Goal: Task Accomplishment & Management: Complete application form

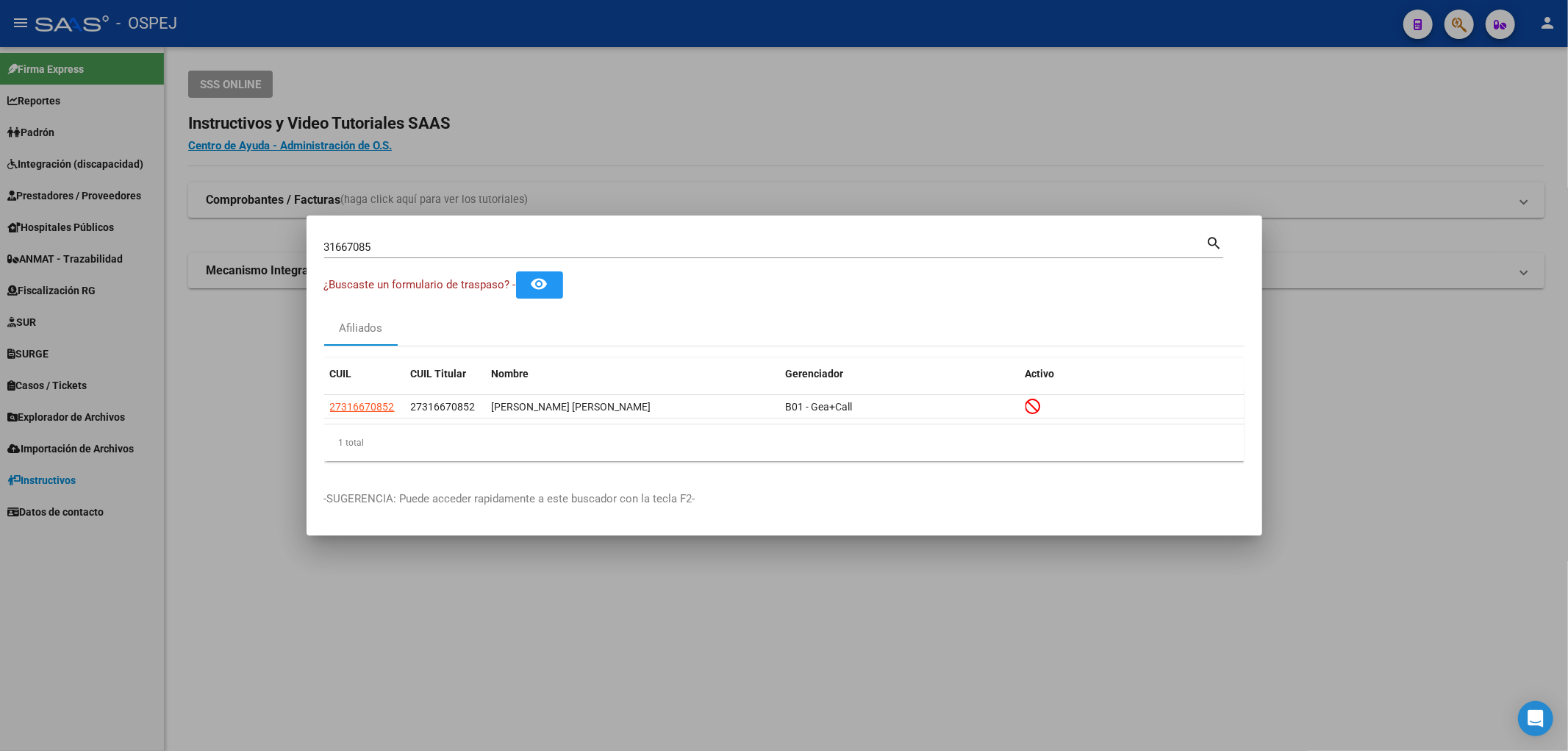
click at [459, 253] on div "31667085 Buscar (apellido, dni, cuil, nro traspaso, cuit, obra social)" at bounding box center [765, 247] width 882 height 22
click at [457, 253] on div "31667085 Buscar (apellido, dni, cuil, nro traspaso, cuit, obra social)" at bounding box center [765, 247] width 882 height 22
click at [443, 248] on input "31667085" at bounding box center [765, 247] width 882 height 13
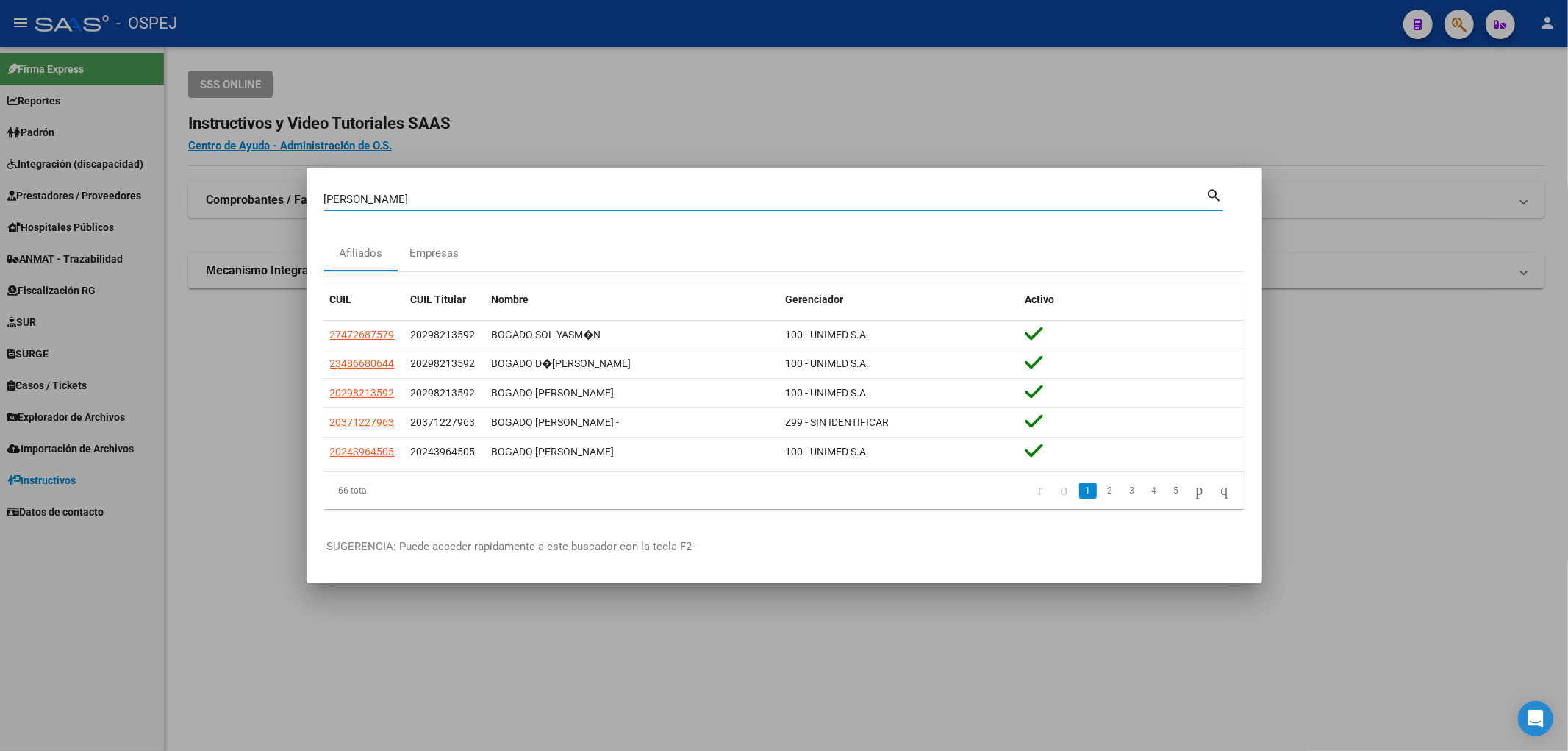
type input "bogado britez"
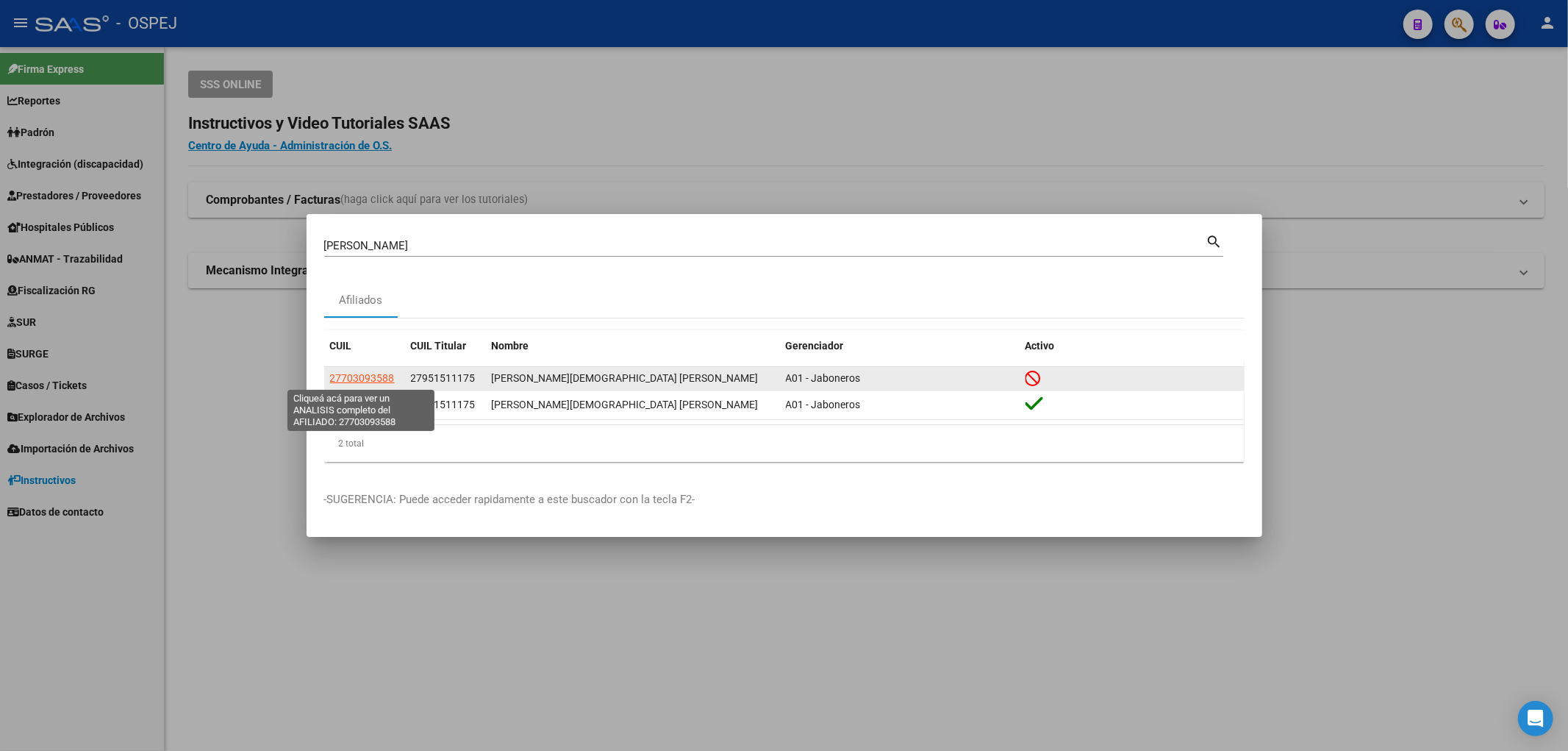
click at [348, 383] on span "27703093588" at bounding box center [362, 379] width 65 height 12
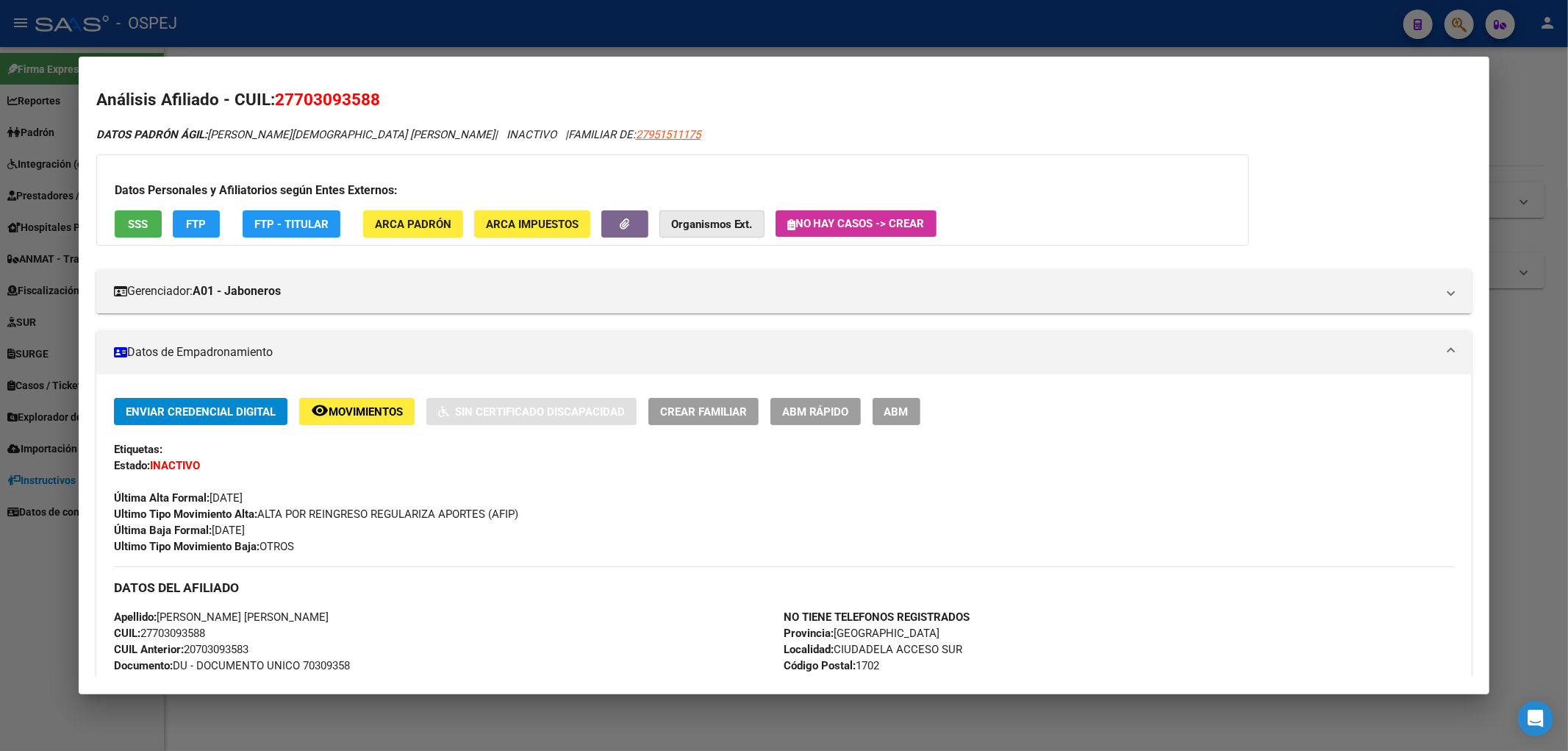
click at [695, 224] on strong "Organismos Ext." at bounding box center [712, 223] width 81 height 13
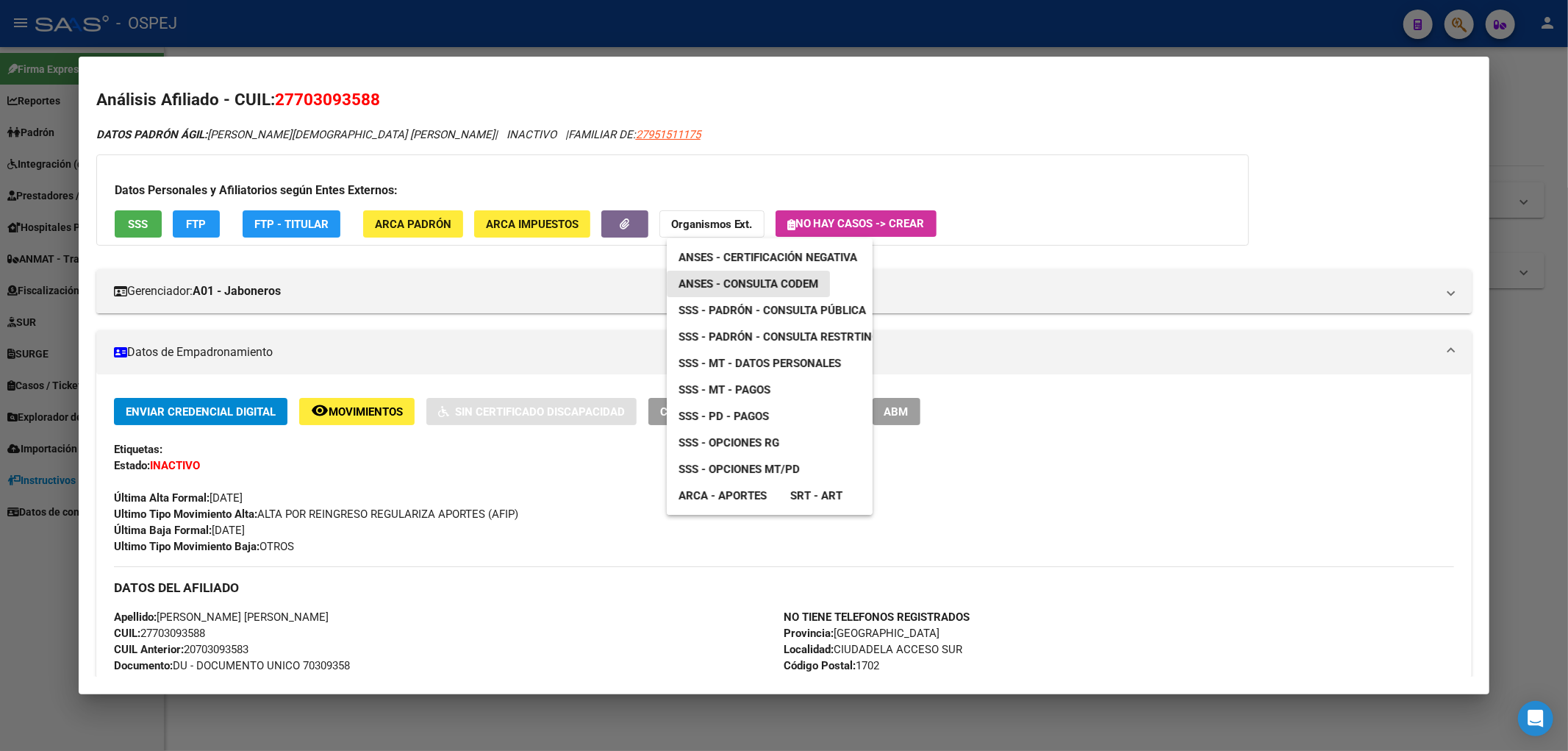
click at [806, 282] on span "ANSES - Consulta CODEM" at bounding box center [748, 283] width 139 height 13
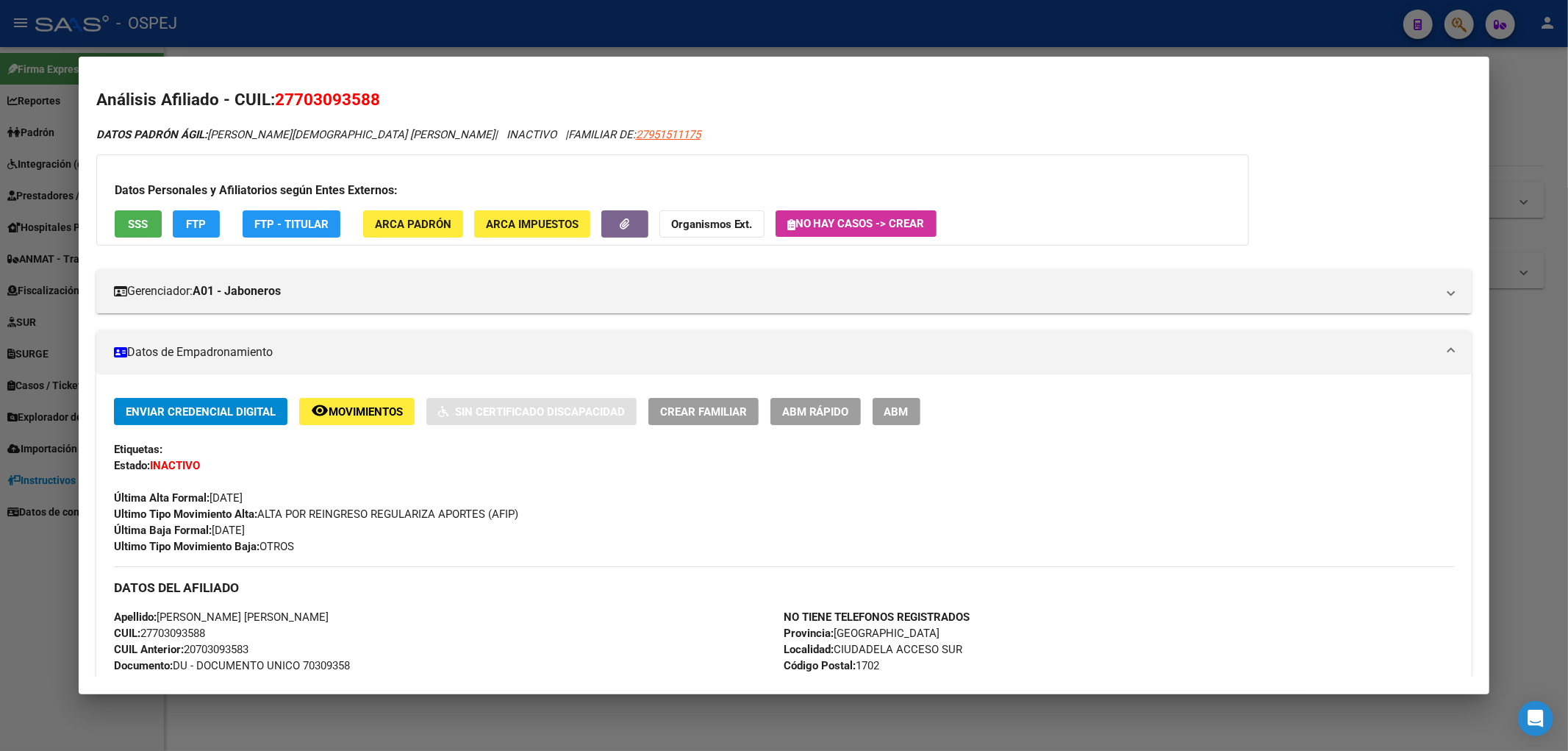
click at [275, 94] on span "27703093588" at bounding box center [327, 100] width 105 height 19
click at [276, 94] on span "27703093588" at bounding box center [327, 100] width 105 height 19
copy span "27703093588"
click at [144, 230] on span "SSS" at bounding box center [138, 223] width 20 height 13
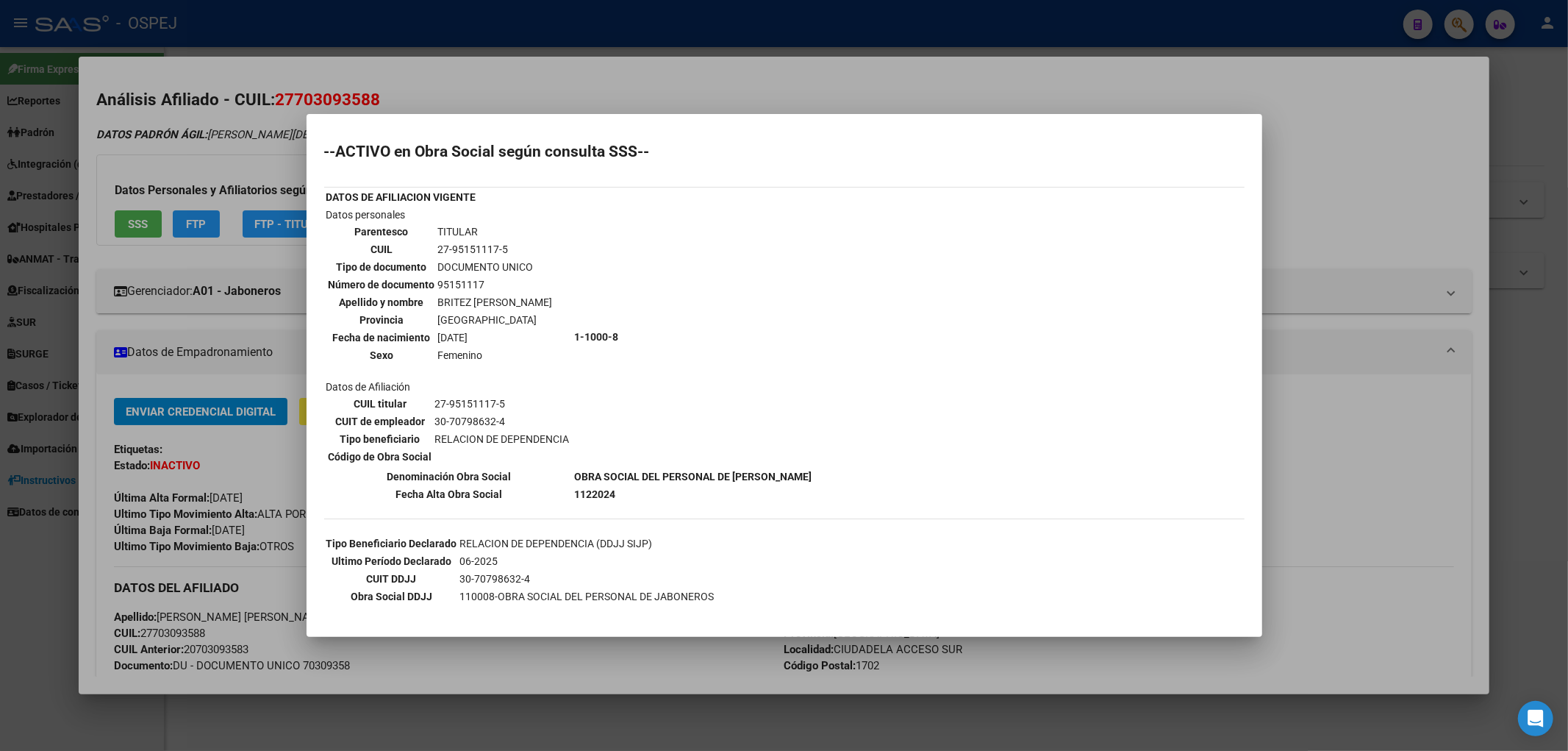
drag, startPoint x: 240, startPoint y: 266, endPoint x: 275, endPoint y: 261, distance: 35.4
click at [239, 266] on div at bounding box center [784, 375] width 1568 height 751
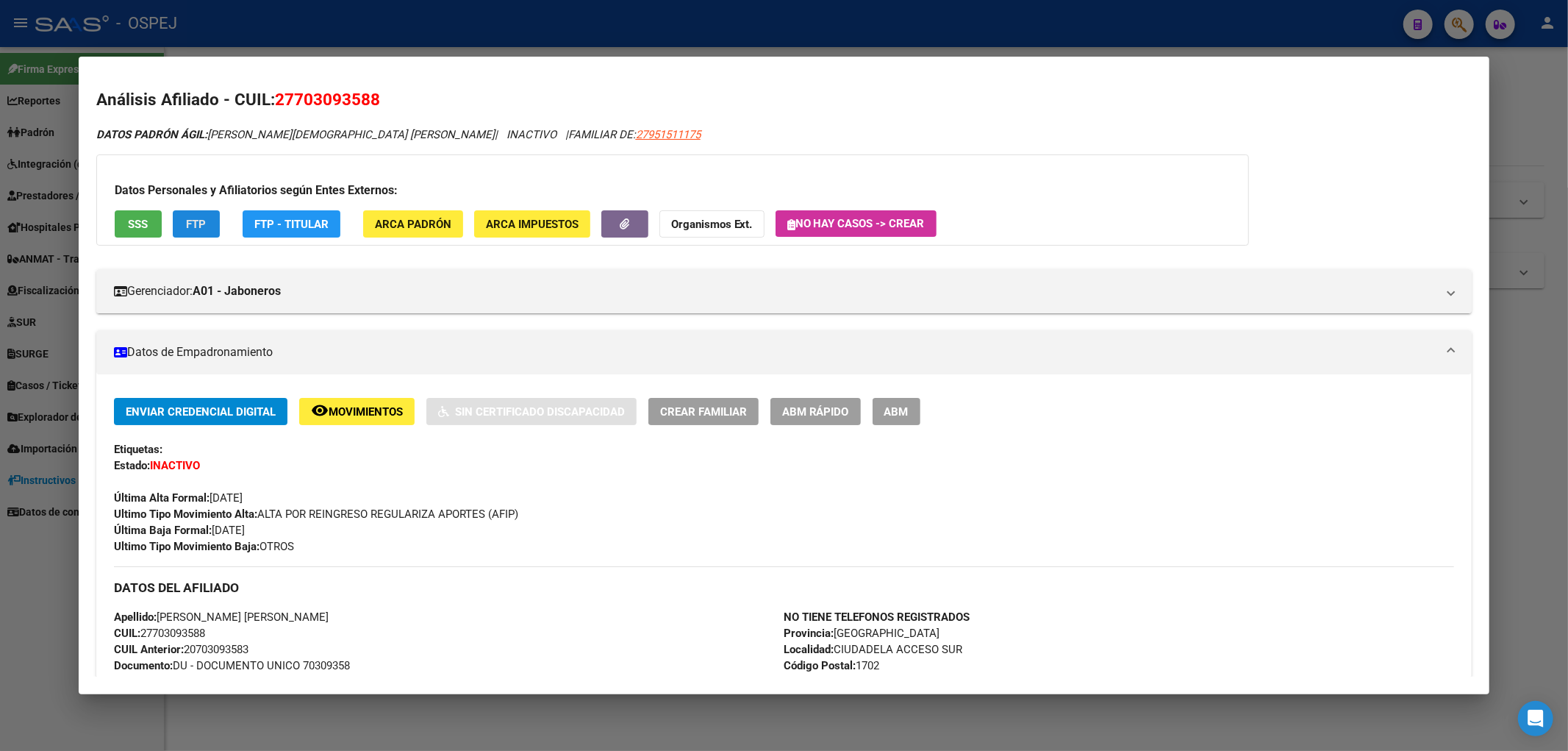
click at [188, 236] on button "FTP" at bounding box center [197, 223] width 47 height 27
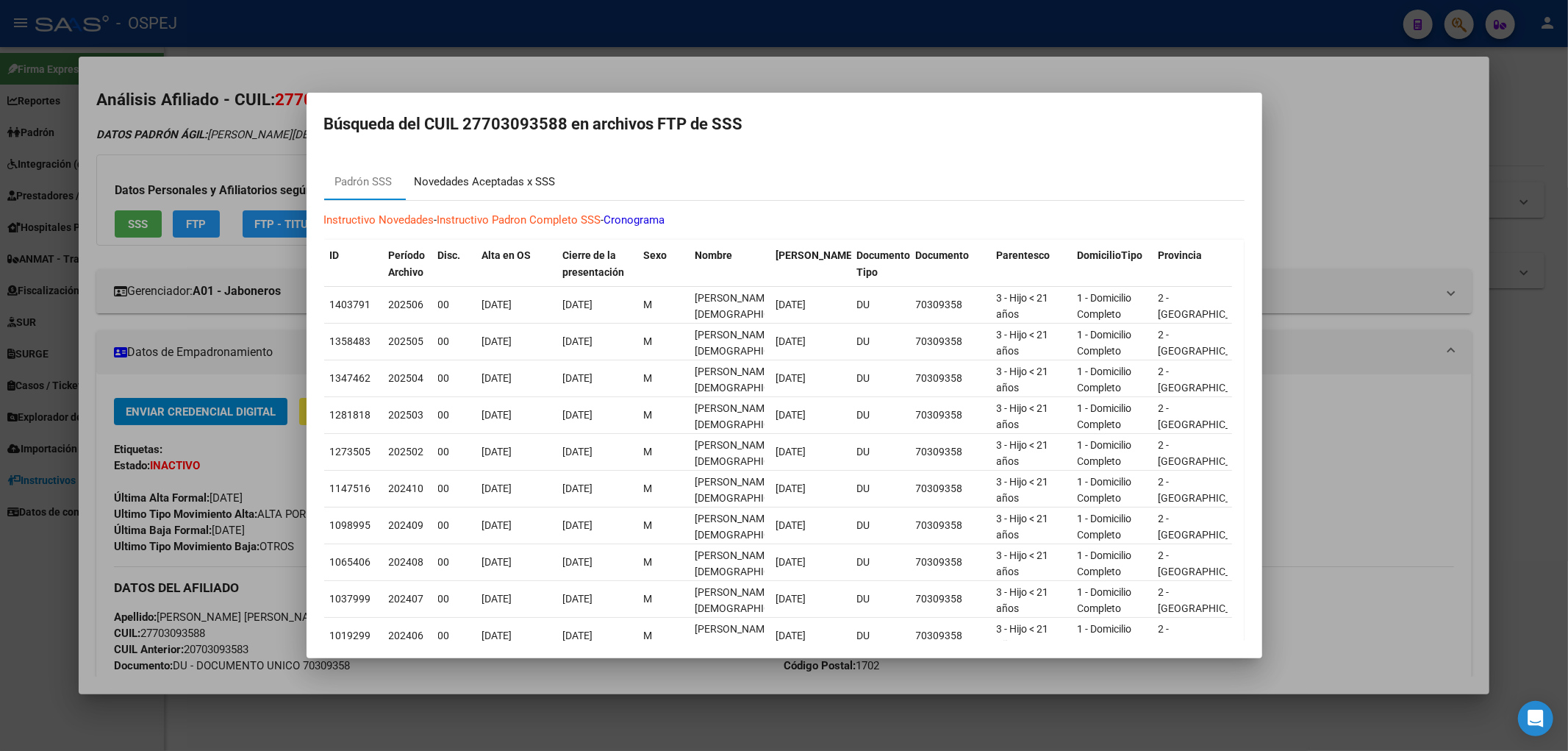
click at [468, 188] on div "Novedades Aceptadas x SSS" at bounding box center [485, 182] width 141 height 17
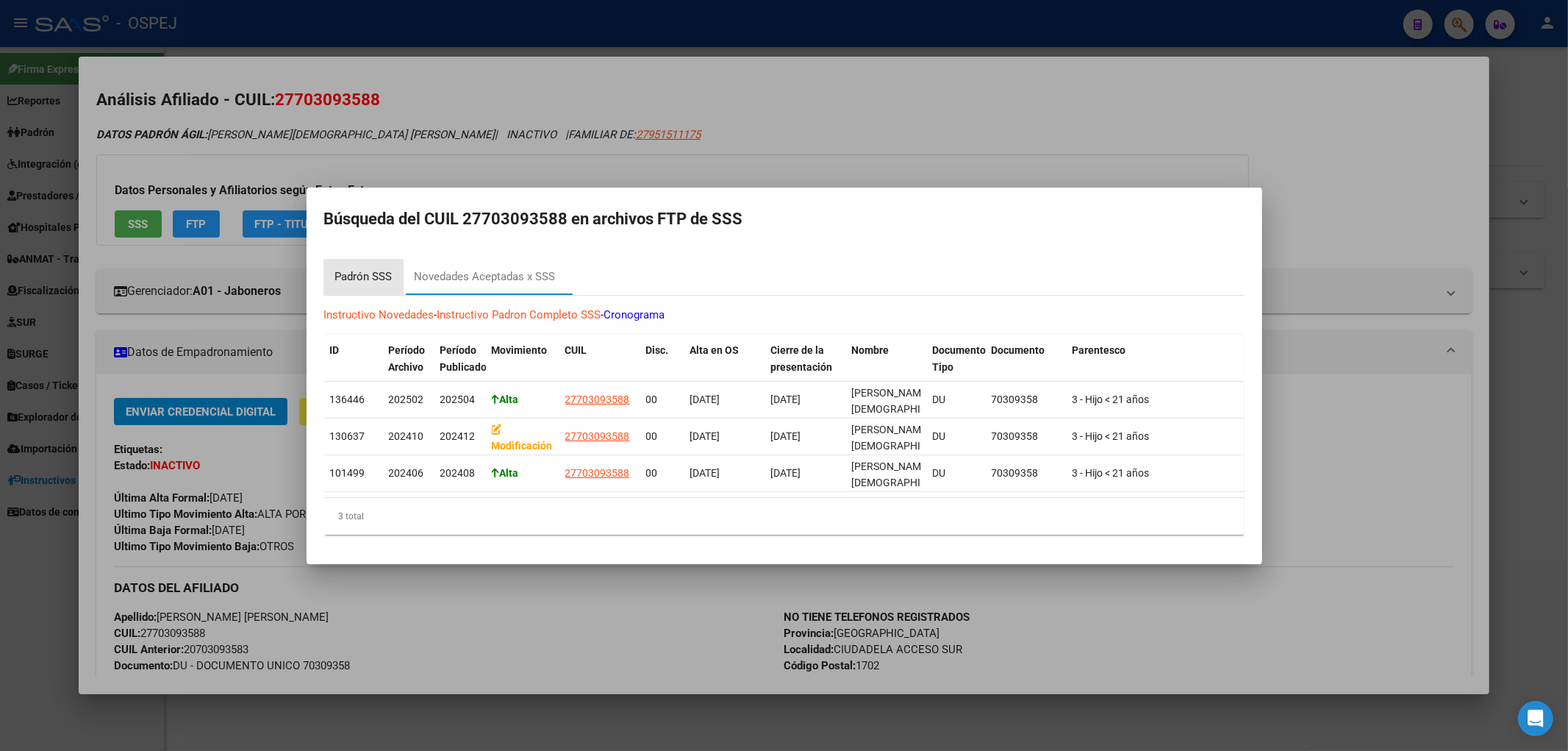
click at [372, 285] on div "Padrón SSS" at bounding box center [364, 277] width 80 height 36
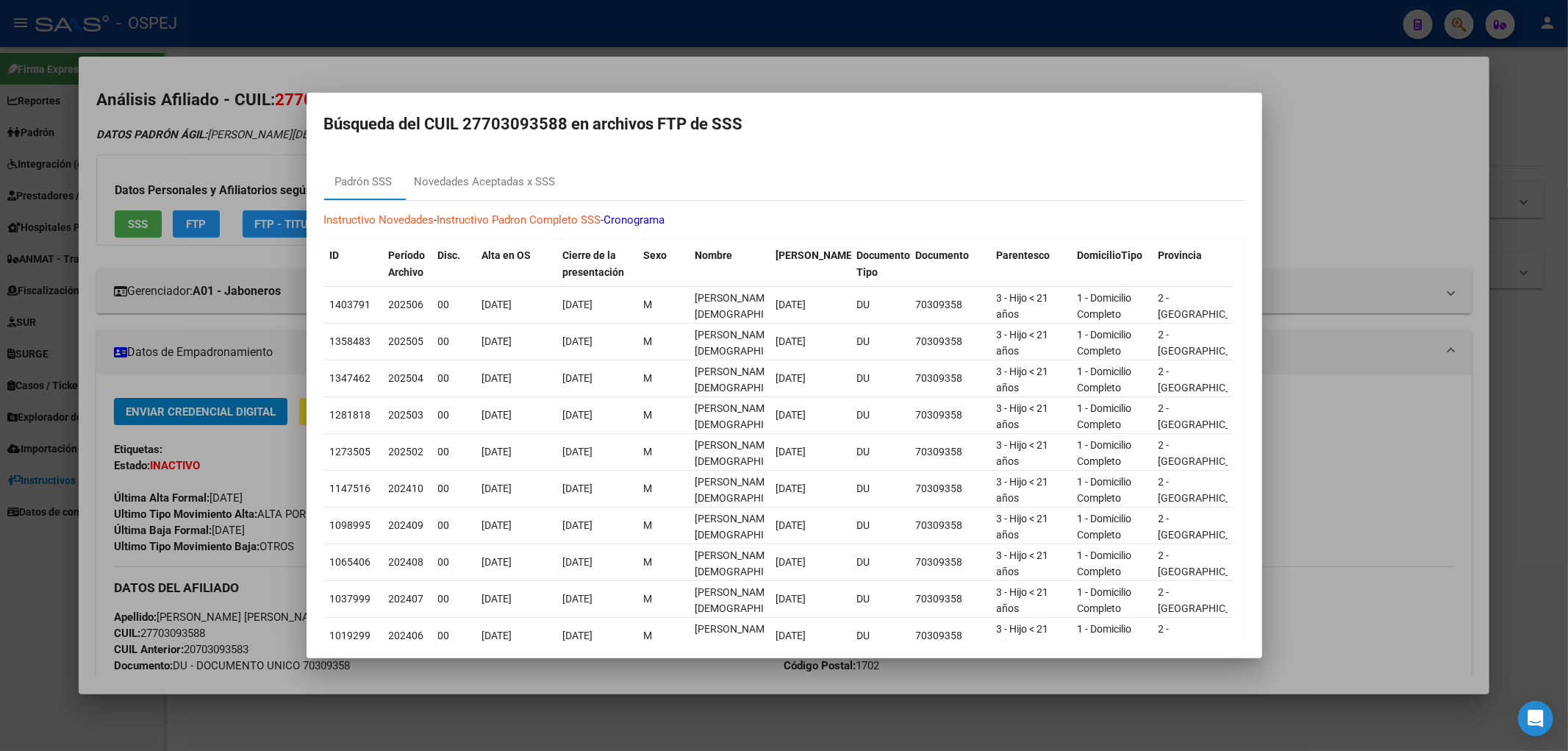
click at [139, 291] on div at bounding box center [784, 375] width 1568 height 751
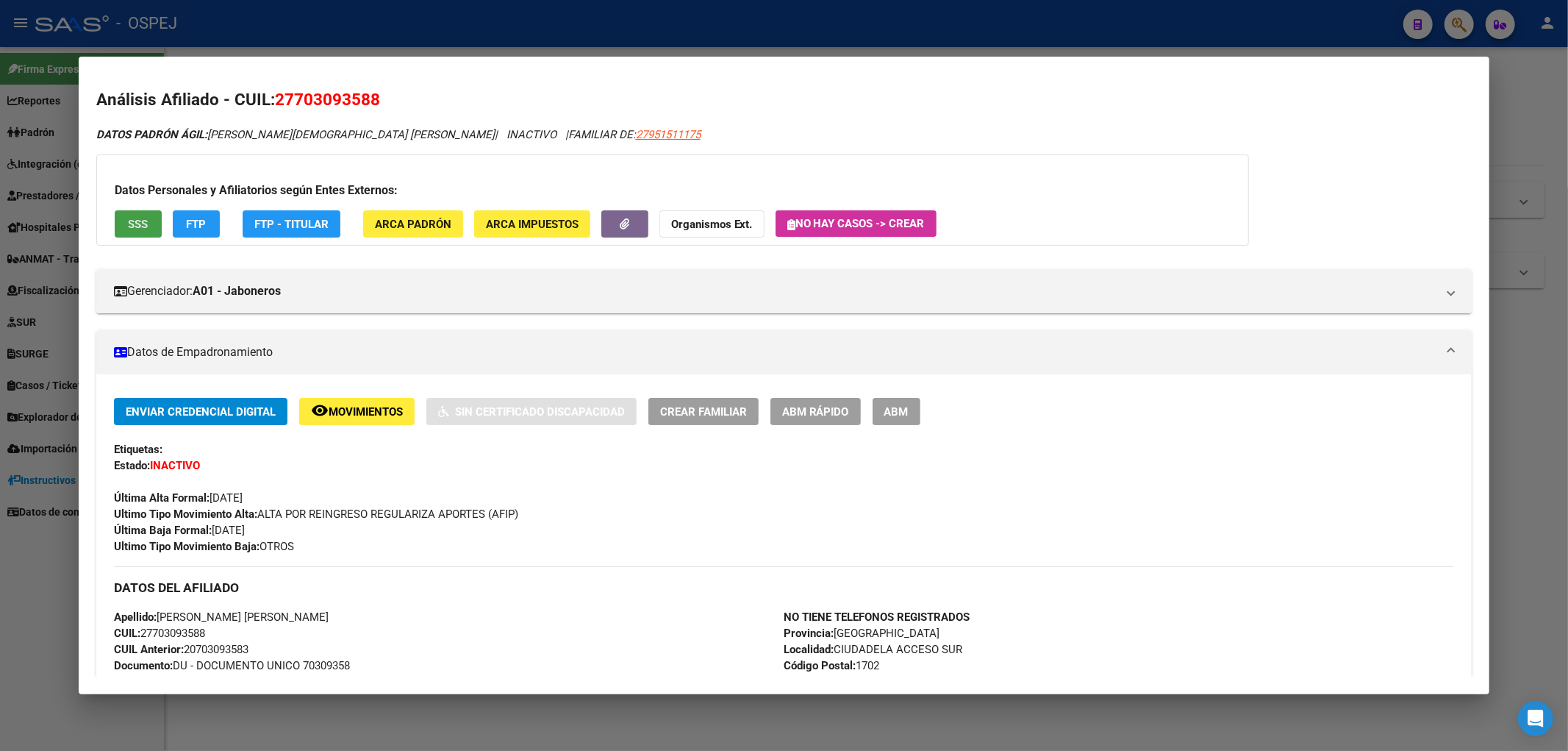
click at [148, 225] on span "SSS" at bounding box center [138, 223] width 20 height 13
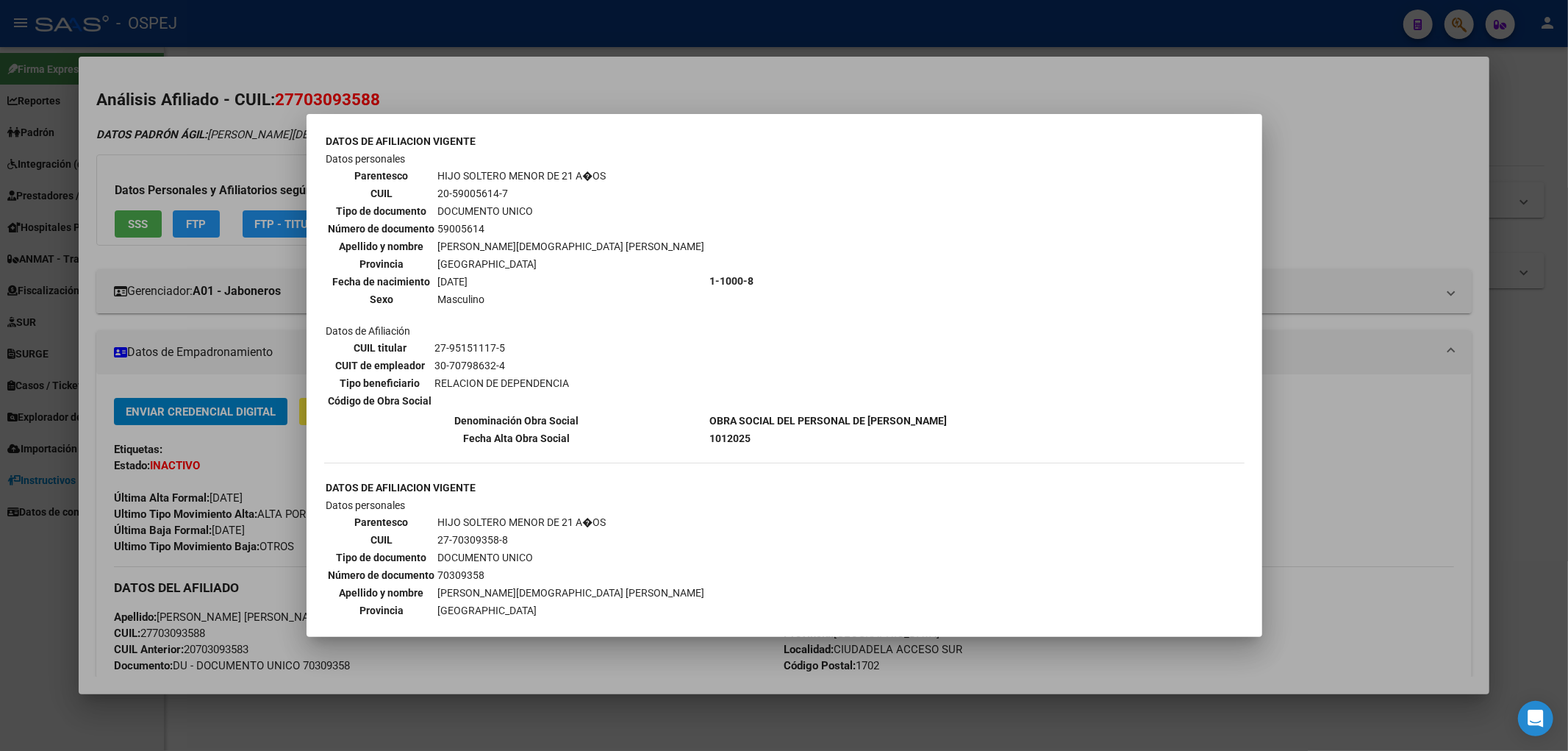
scroll to position [96, 0]
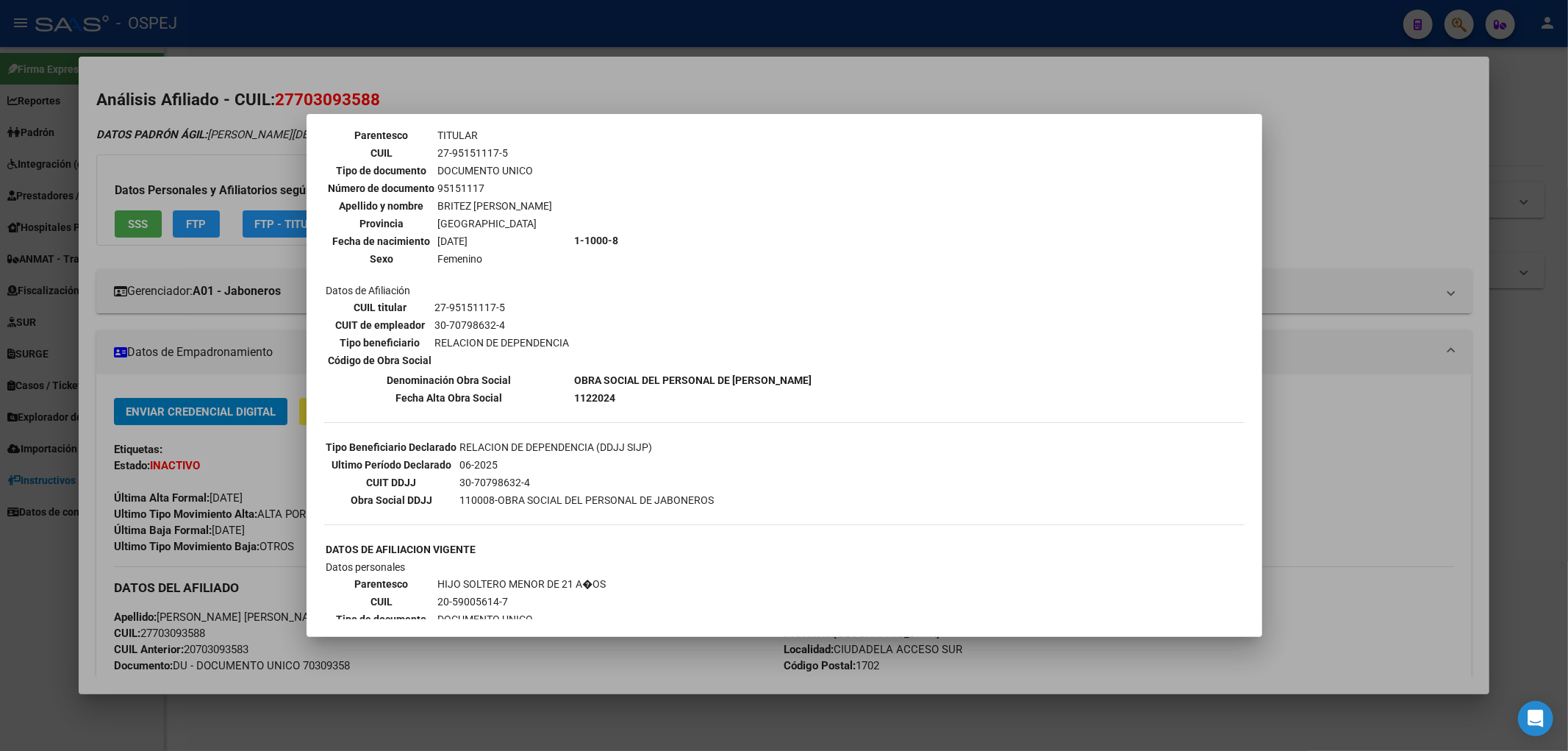
click at [225, 347] on div at bounding box center [784, 375] width 1568 height 751
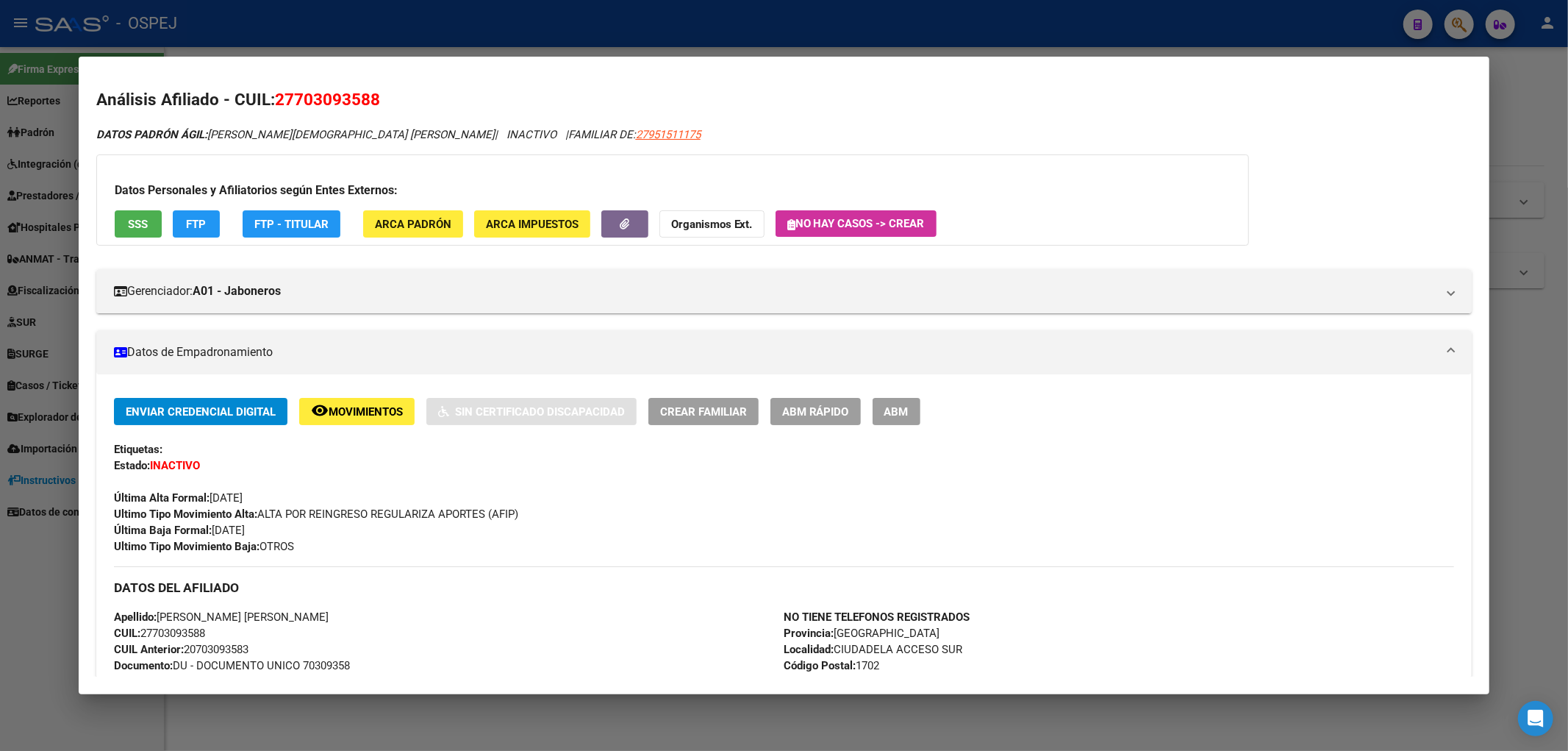
click at [212, 217] on button "FTP" at bounding box center [197, 223] width 47 height 27
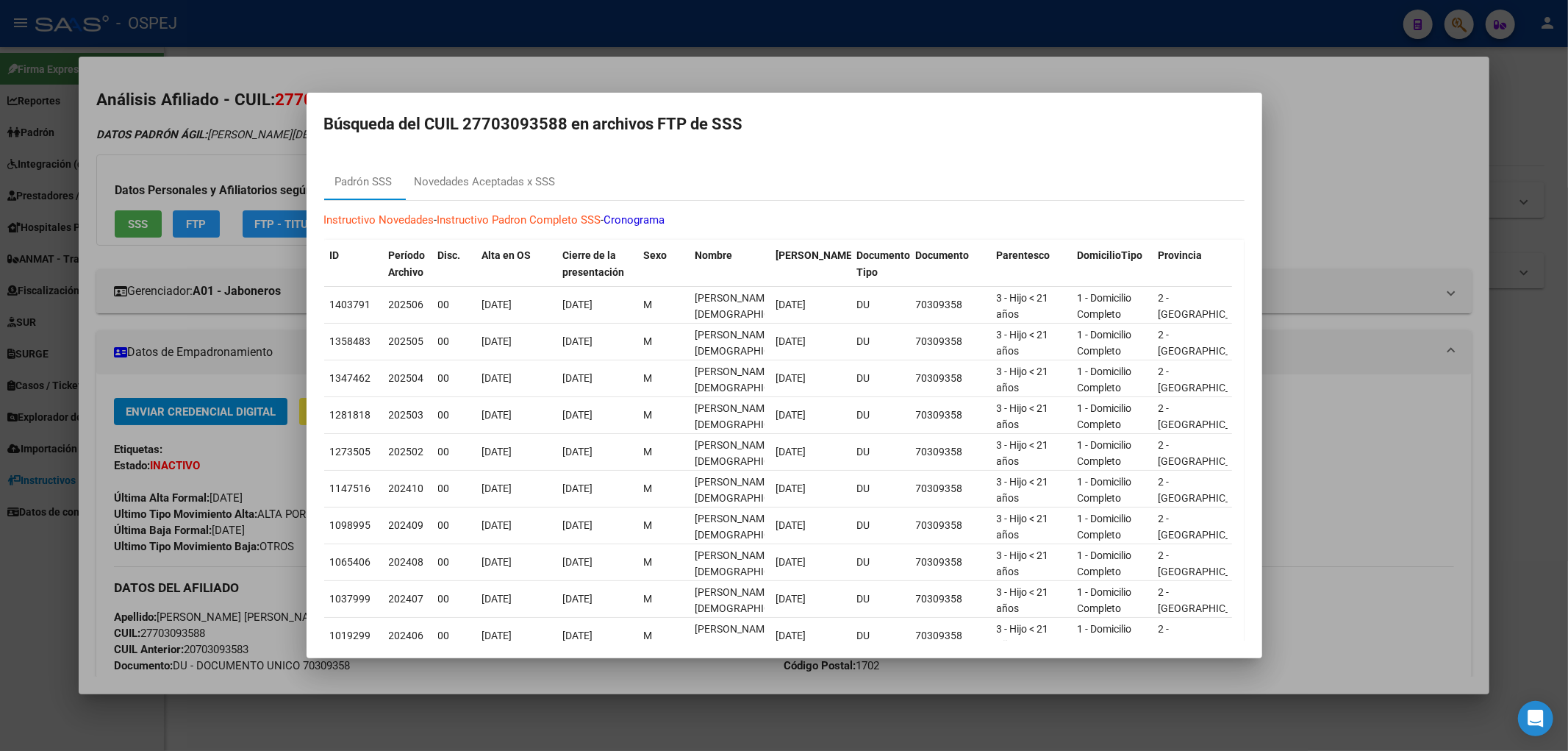
click at [445, 203] on div "Instructivo Novedades - Instructivo Padron Completo SSS - Cronograma ID Período…" at bounding box center [784, 455] width 920 height 508
click at [446, 192] on div "Novedades Aceptadas x SSS" at bounding box center [485, 182] width 164 height 36
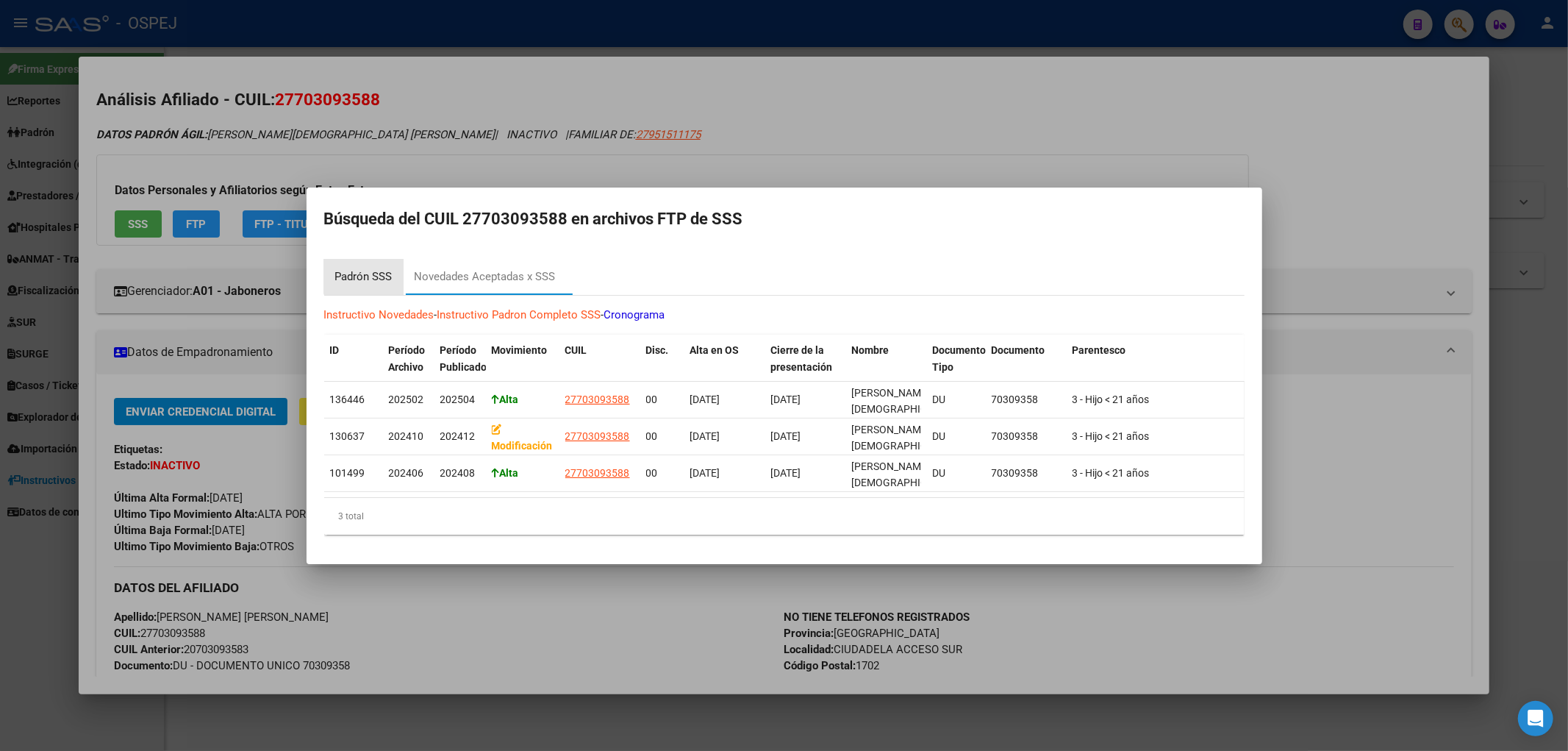
click at [371, 269] on div "Padrón SSS" at bounding box center [364, 277] width 57 height 17
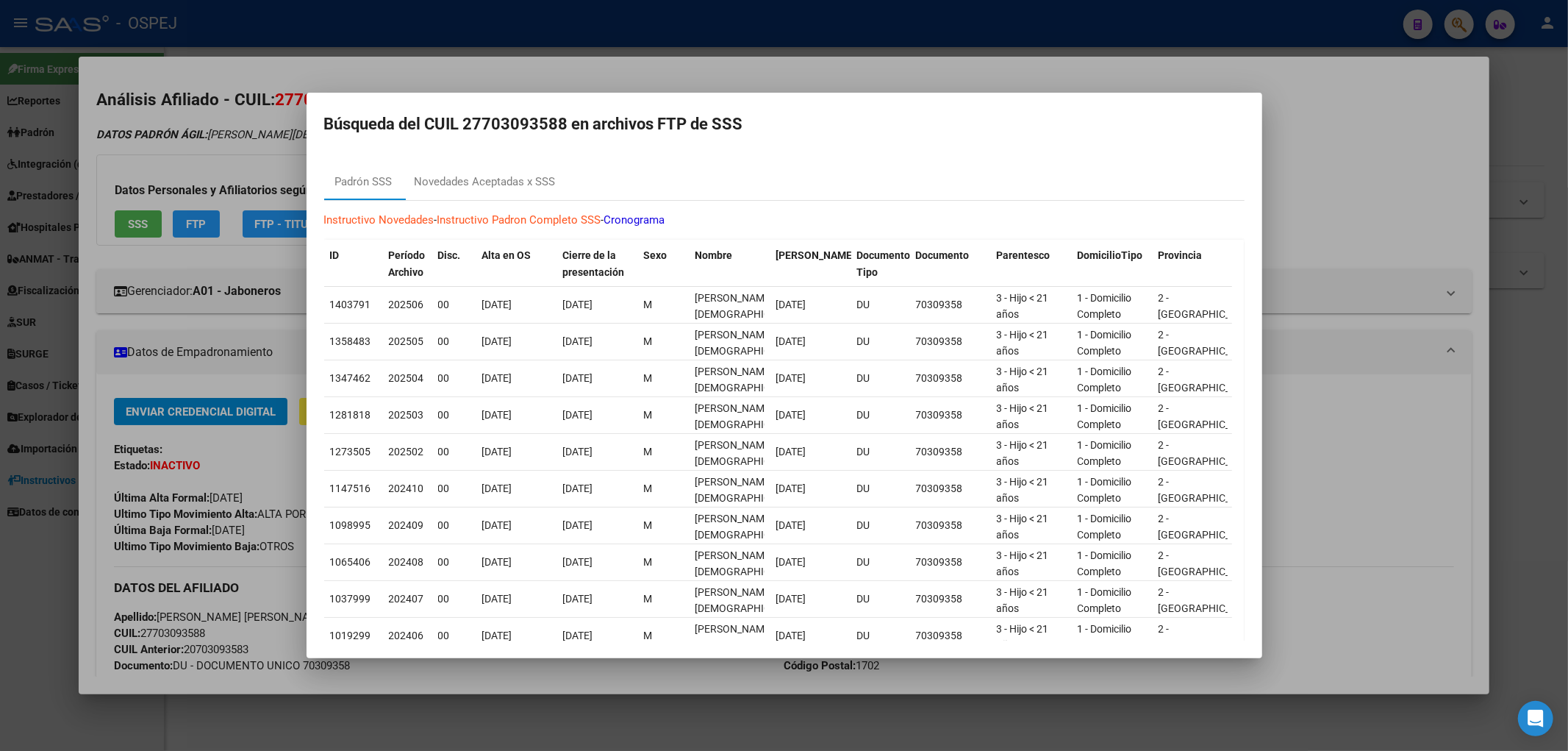
drag, startPoint x: 237, startPoint y: 296, endPoint x: 358, endPoint y: 234, distance: 136.0
click at [237, 295] on div at bounding box center [784, 375] width 1568 height 751
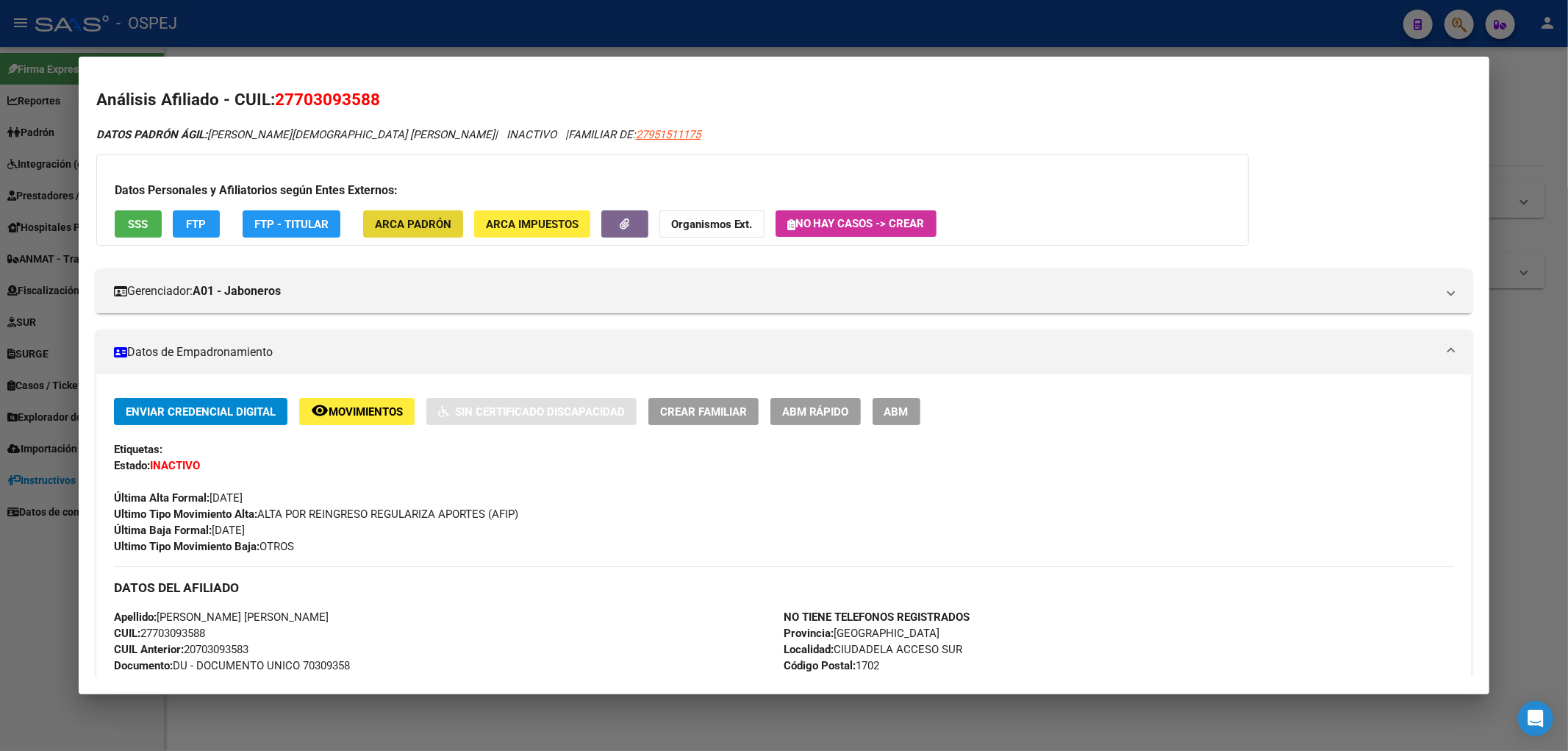
click at [447, 230] on span "ARCA Padrón" at bounding box center [413, 223] width 76 height 13
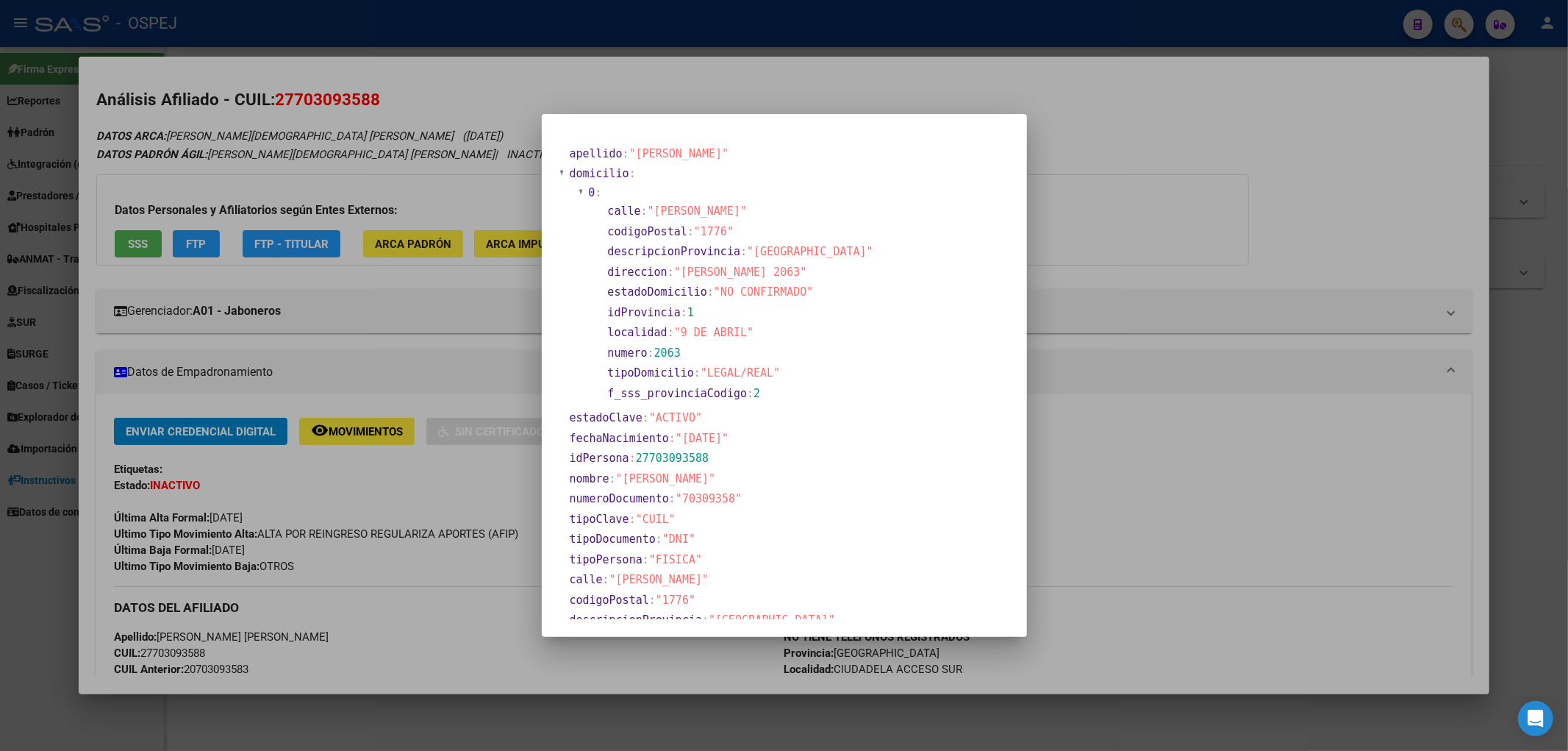
click at [397, 253] on div at bounding box center [784, 375] width 1568 height 751
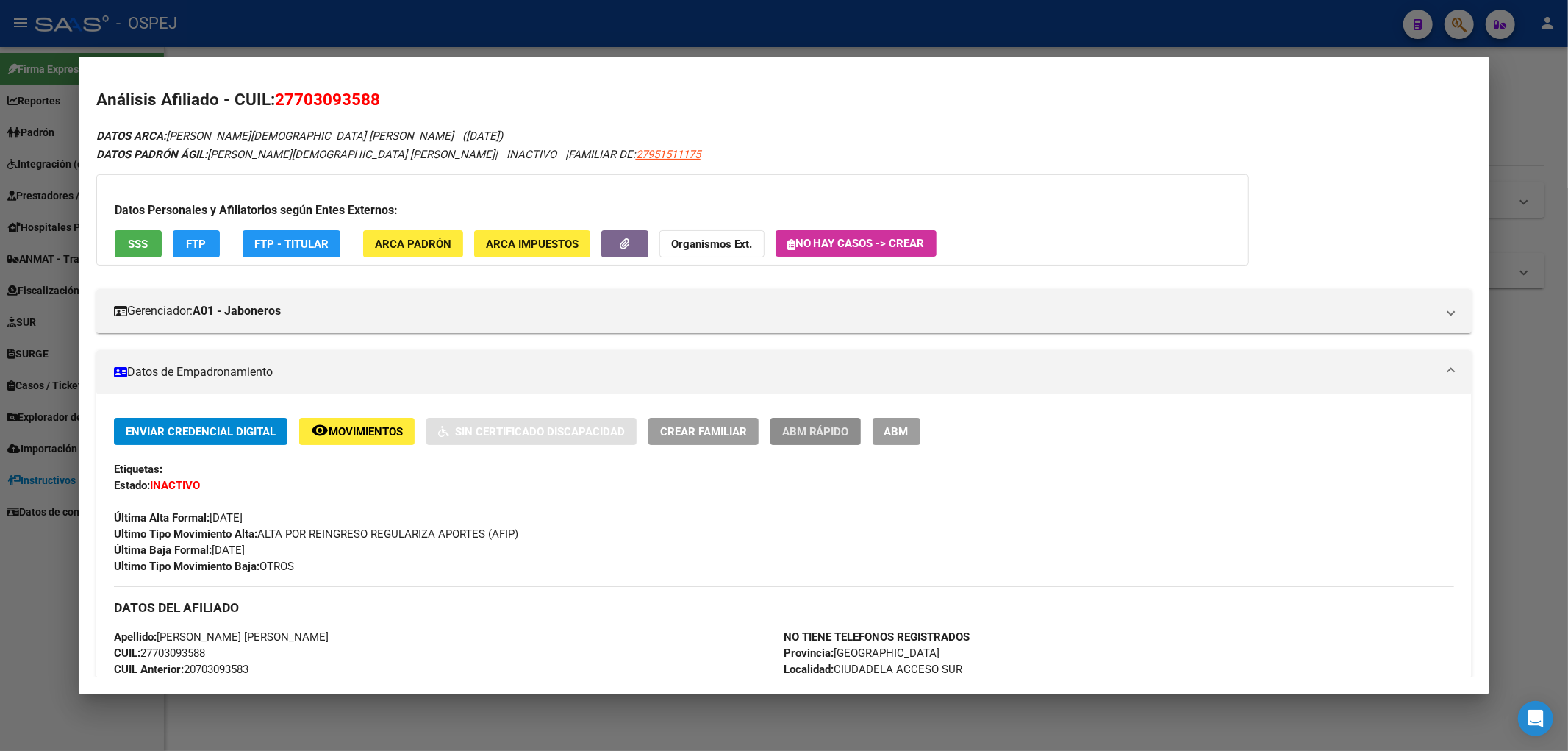
click at [829, 421] on button "ABM Rápido" at bounding box center [816, 431] width 90 height 27
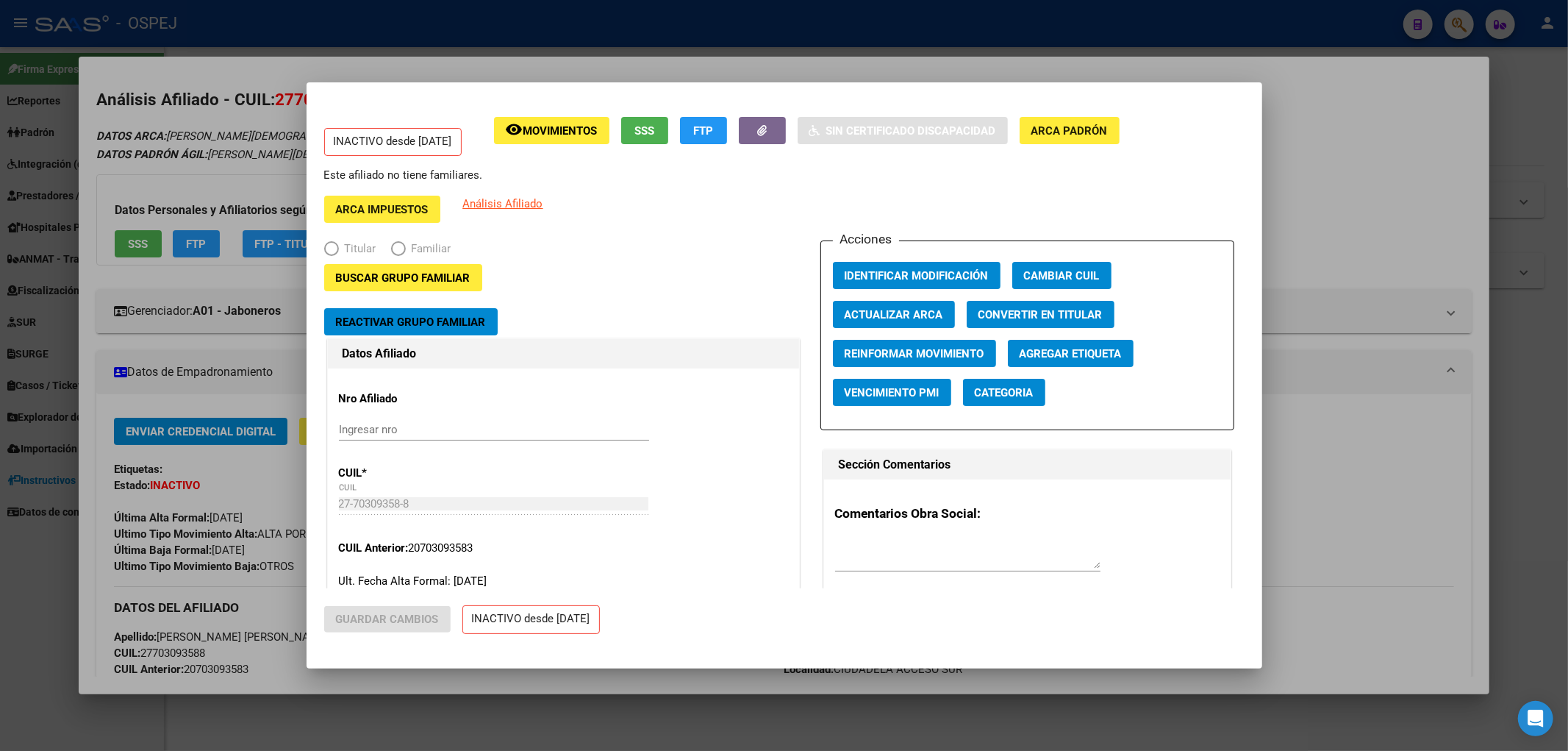
radio input "true"
click at [404, 327] on span "Reactivar Grupo Familiar" at bounding box center [410, 321] width 150 height 13
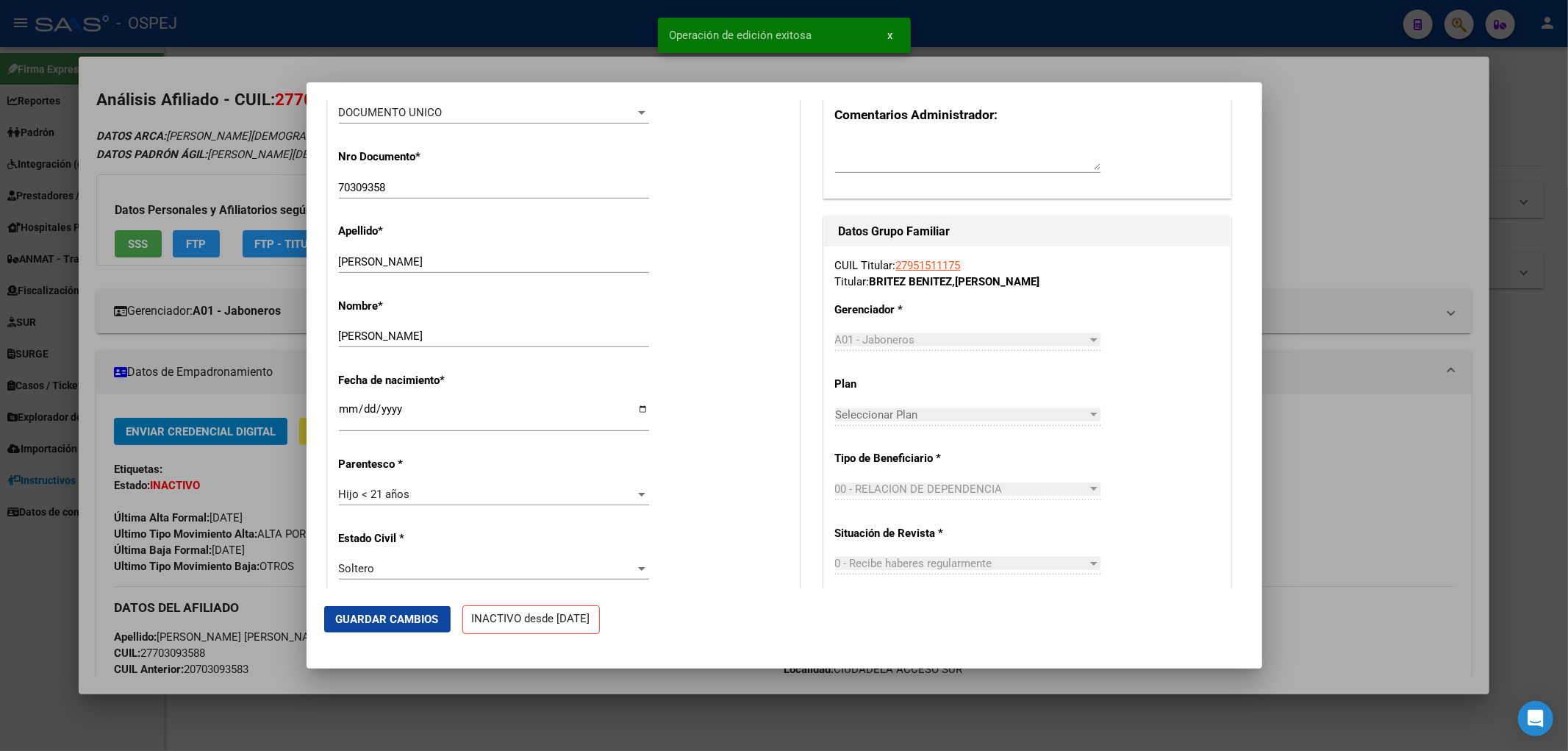
scroll to position [42, 0]
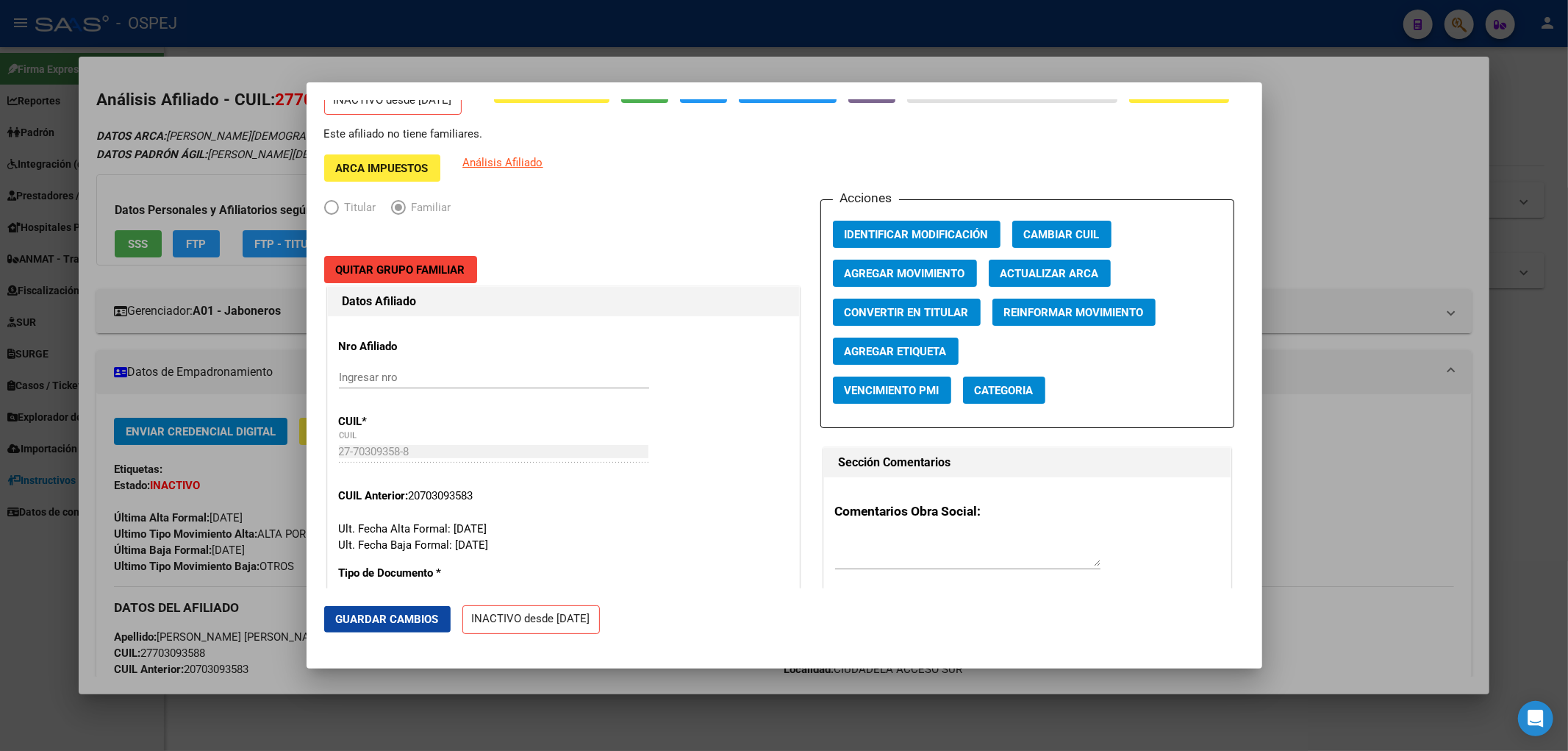
click at [191, 266] on div at bounding box center [784, 375] width 1568 height 751
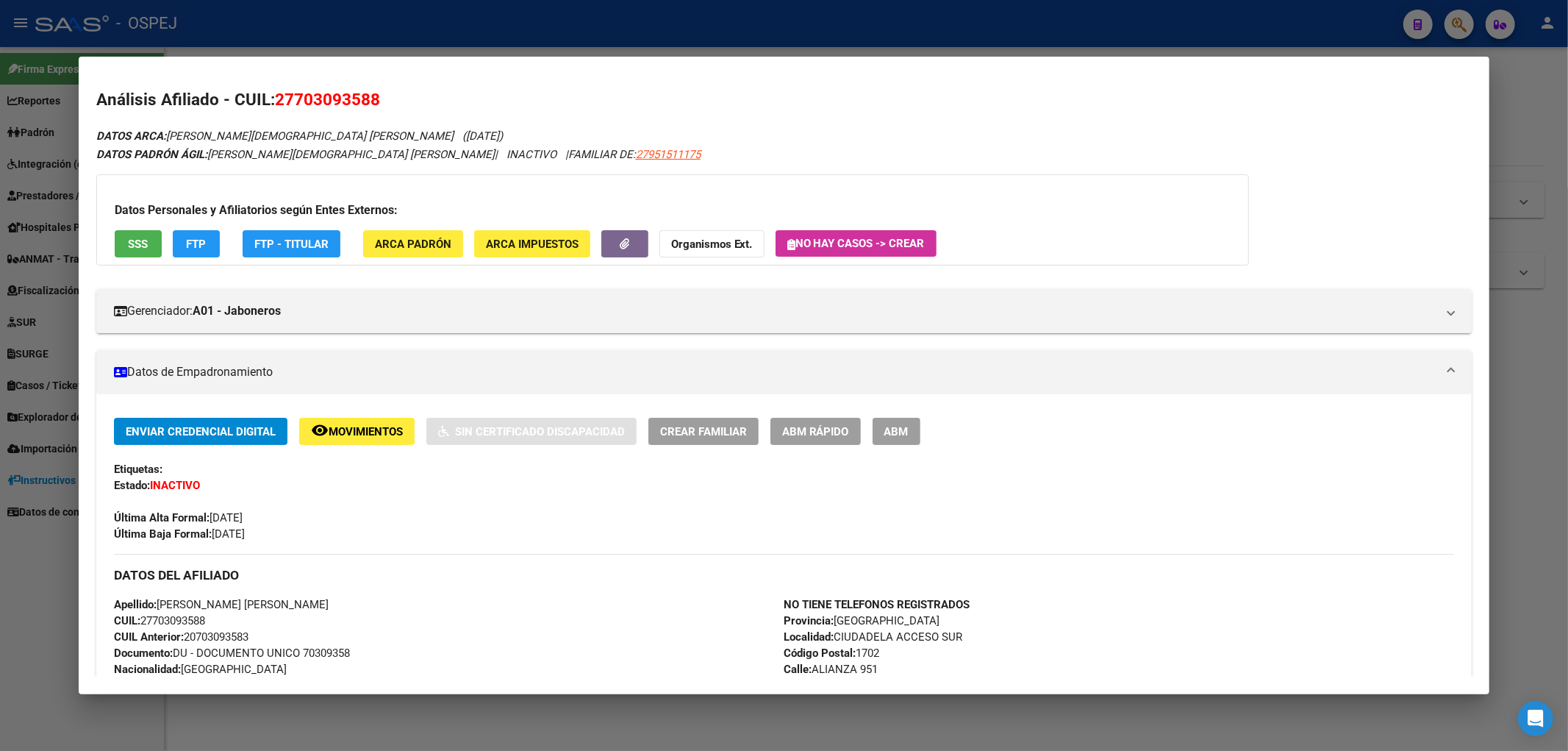
click at [361, 36] on div at bounding box center [784, 375] width 1568 height 751
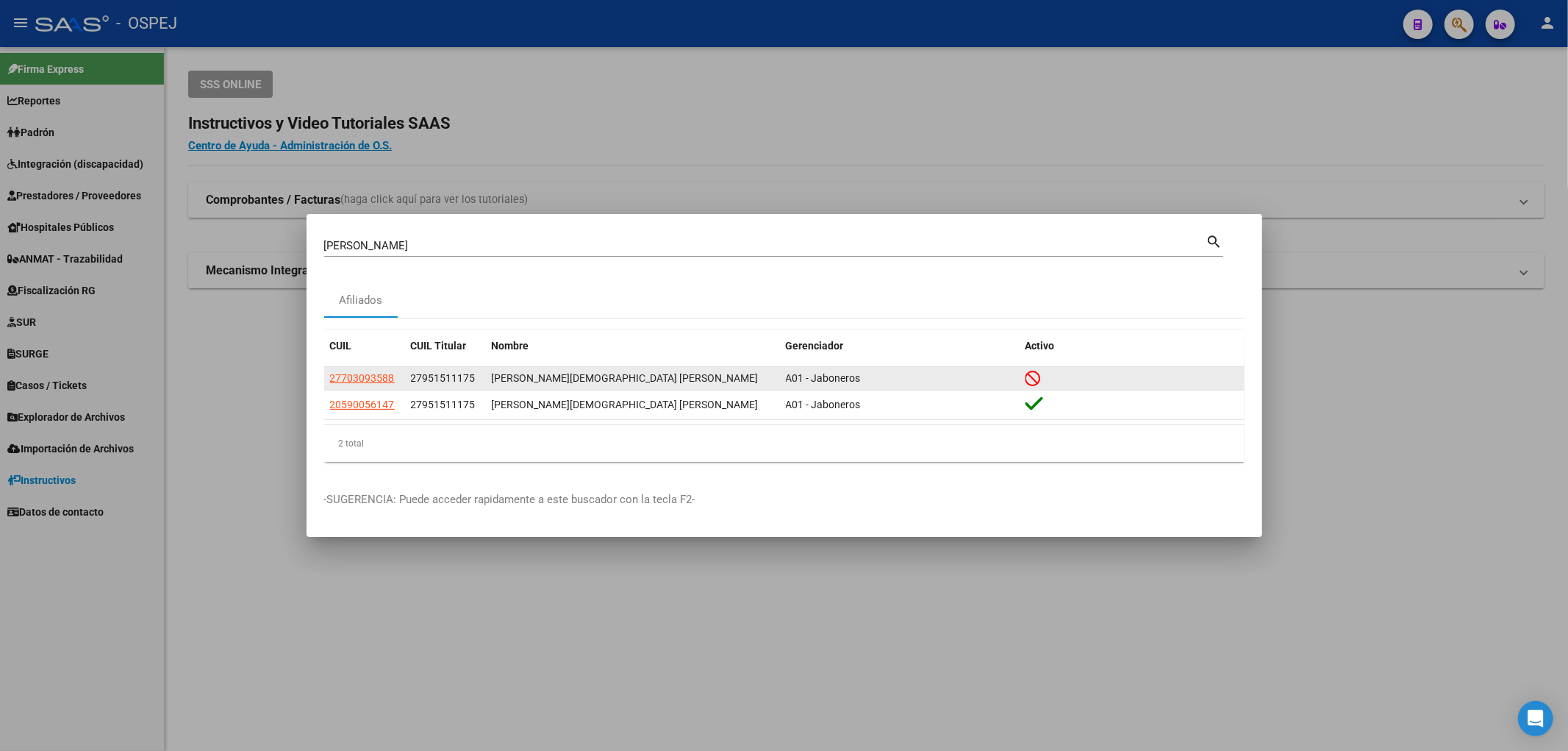
click at [383, 378] on span "27703093588" at bounding box center [362, 379] width 65 height 12
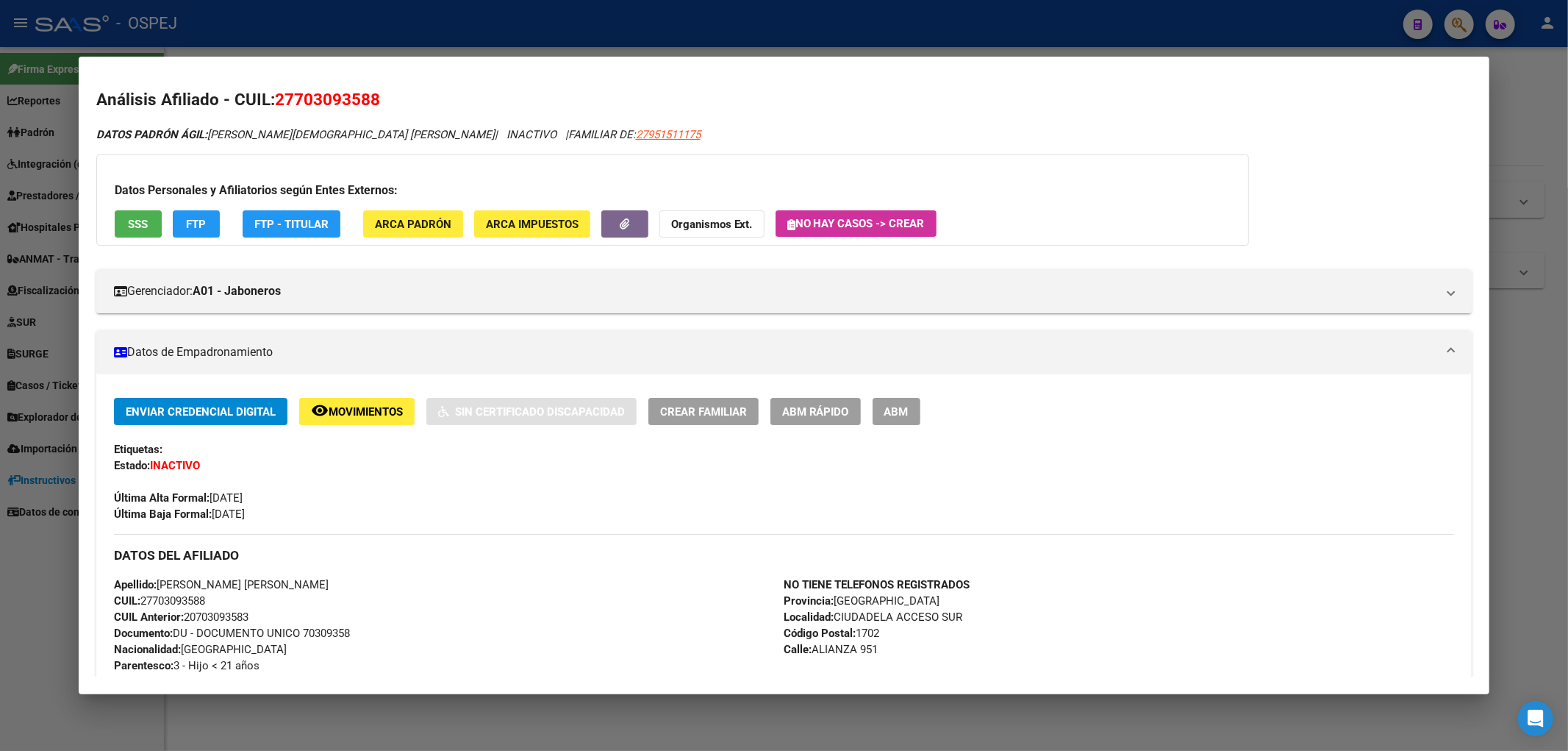
drag, startPoint x: 48, startPoint y: 160, endPoint x: 224, endPoint y: 198, distance: 180.1
click at [50, 159] on div at bounding box center [784, 375] width 1568 height 751
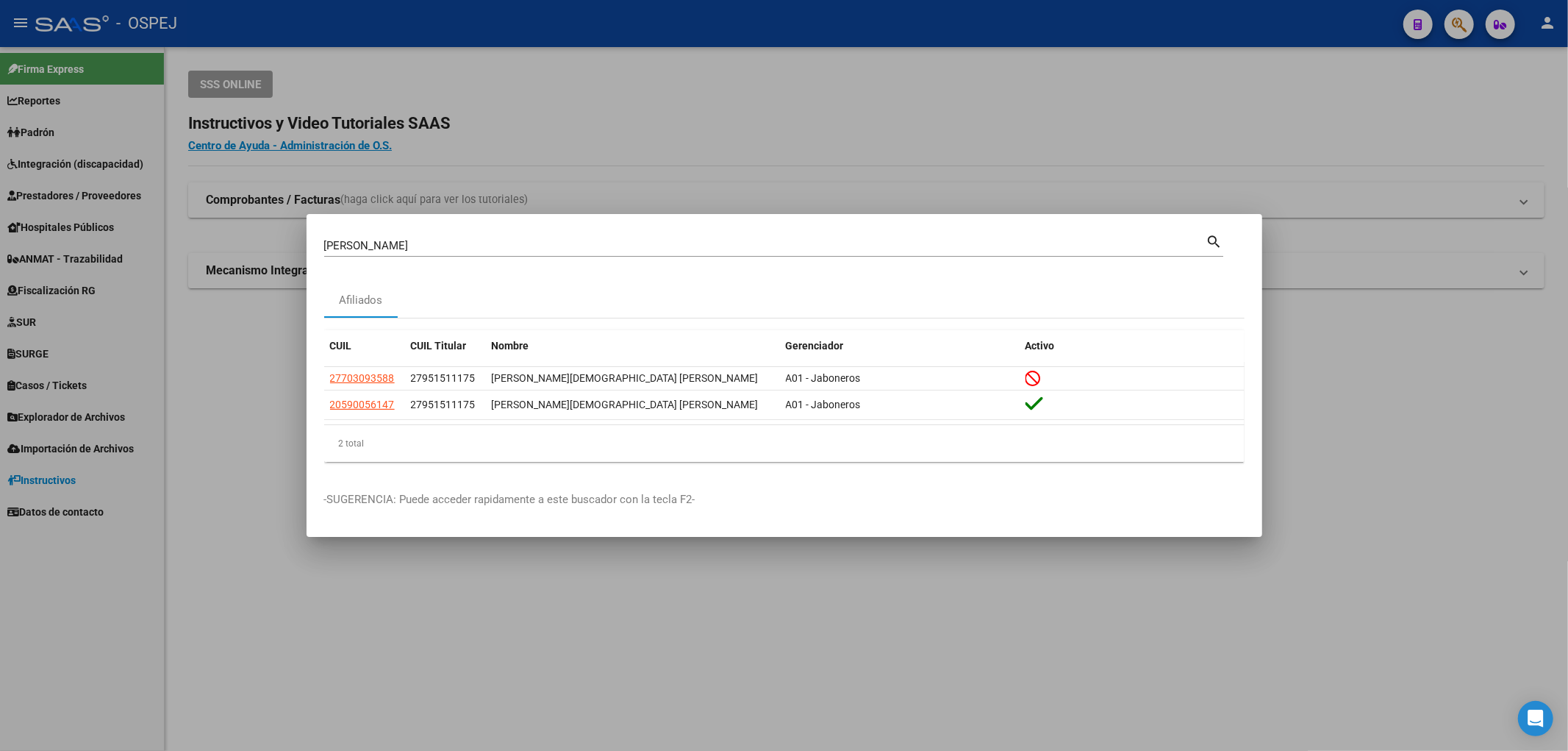
click at [356, 250] on input "bogado britez" at bounding box center [765, 245] width 882 height 13
drag, startPoint x: 838, startPoint y: 137, endPoint x: 1462, endPoint y: 32, distance: 632.8
click at [855, 129] on div at bounding box center [784, 375] width 1568 height 751
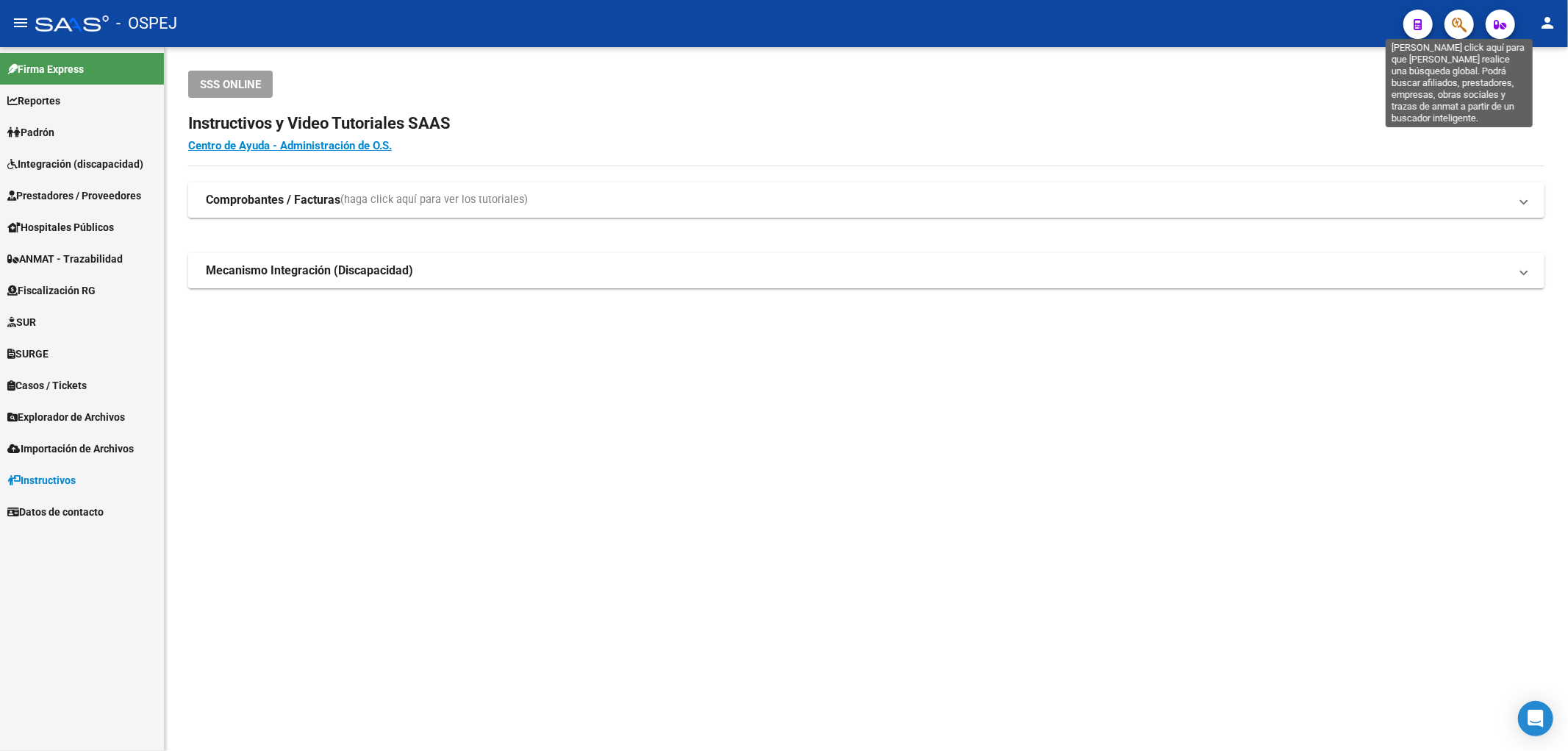
click at [1454, 26] on icon "button" at bounding box center [1459, 25] width 15 height 17
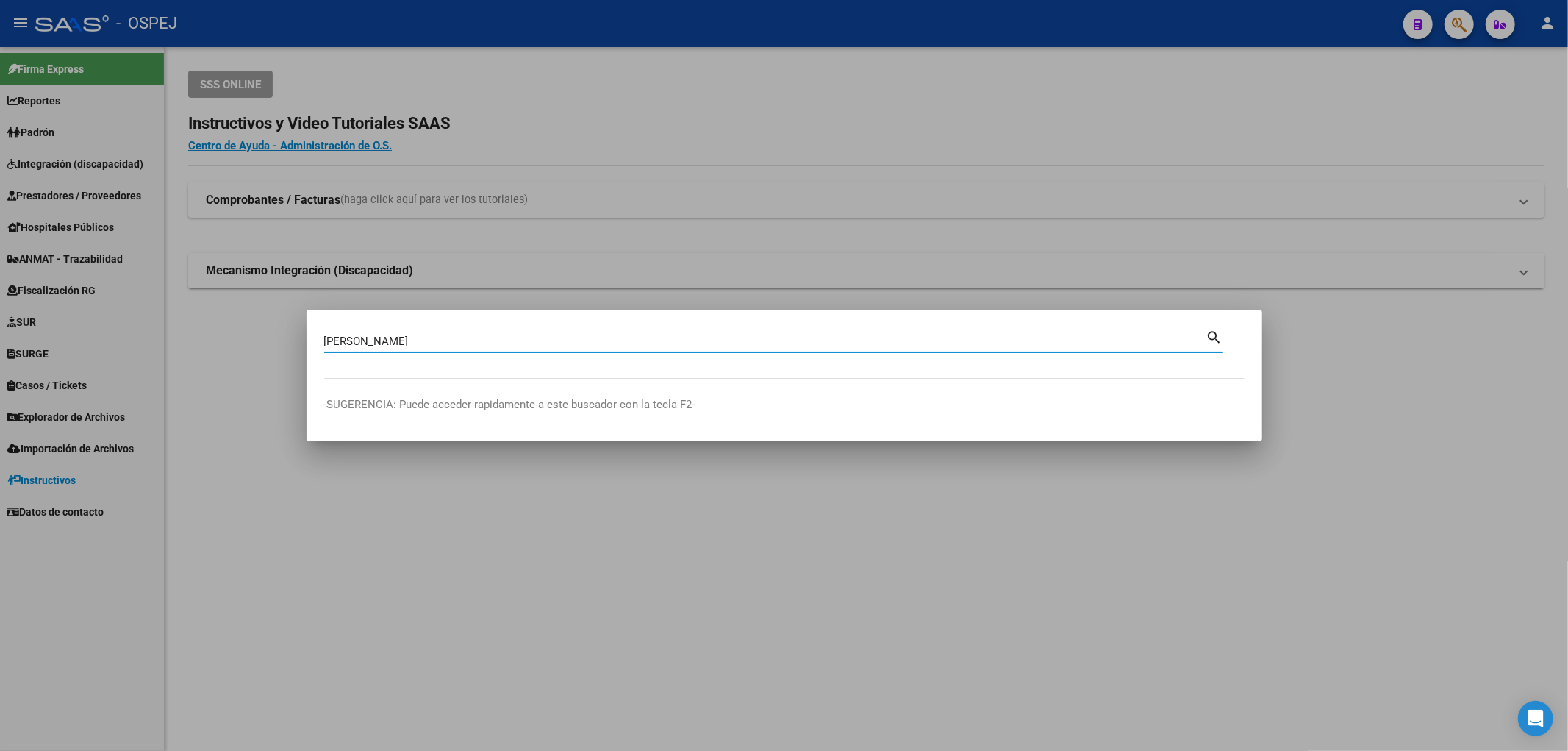
type input "bogado britez"
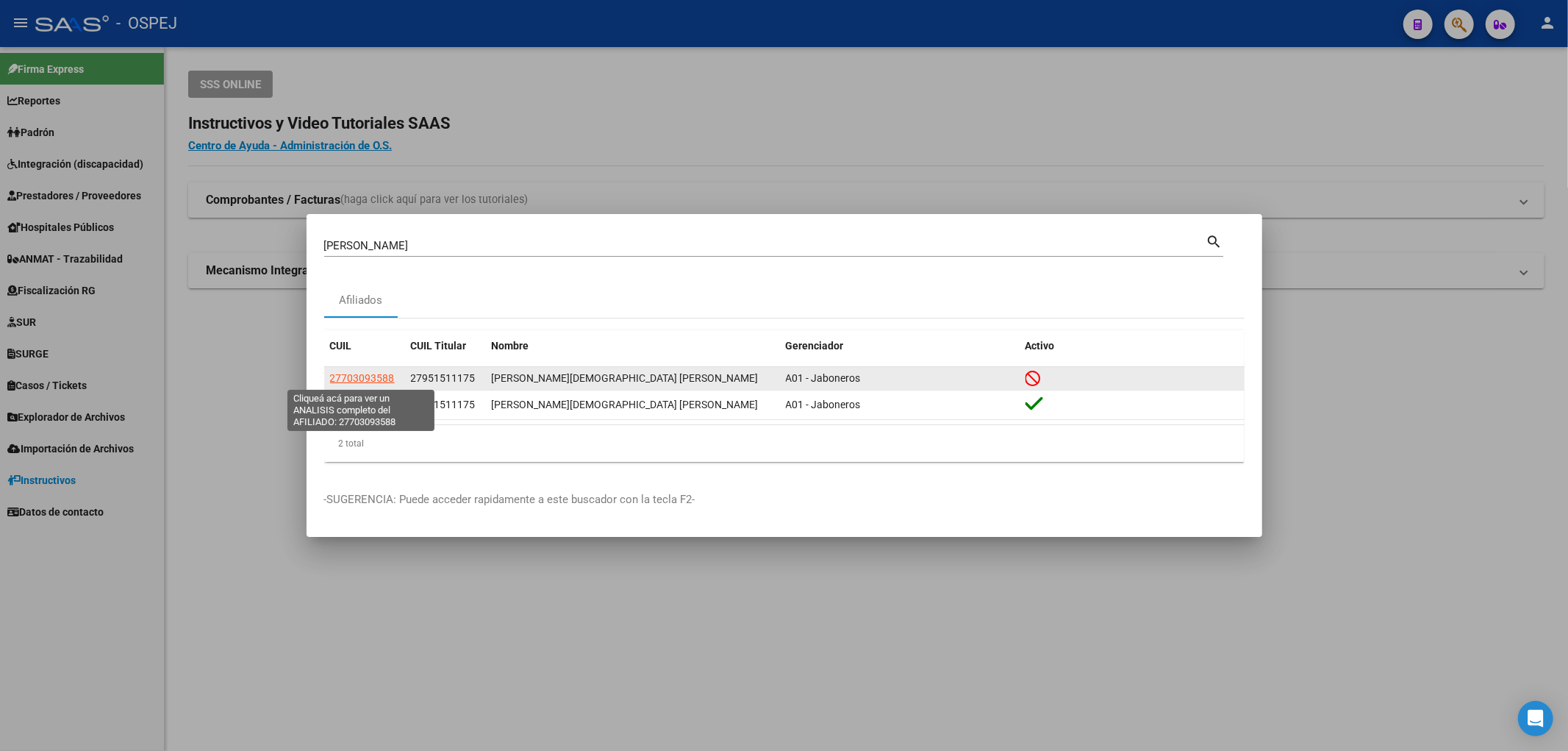
click at [375, 383] on span "27703093588" at bounding box center [362, 379] width 65 height 12
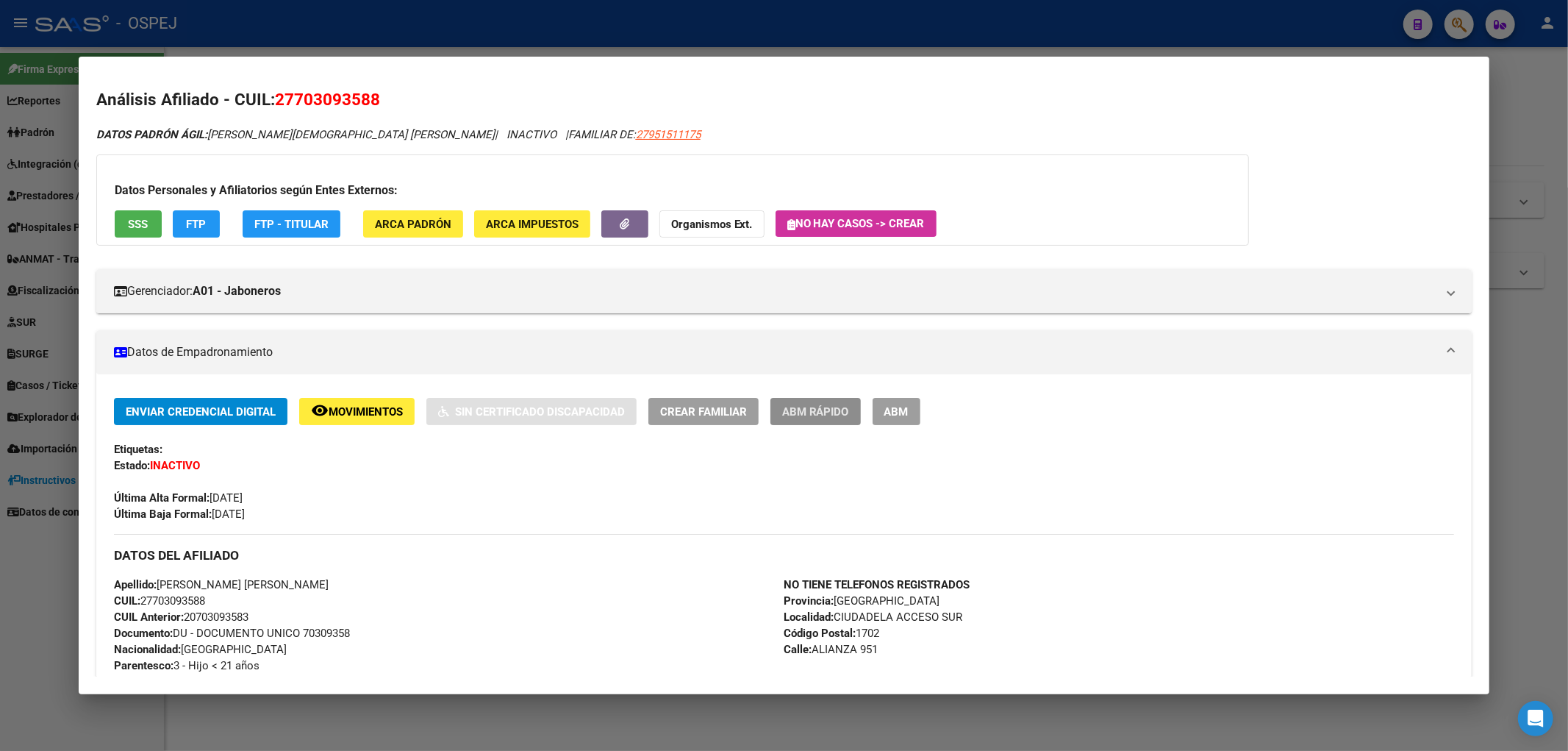
click at [806, 415] on span "ABM Rápido" at bounding box center [815, 411] width 67 height 13
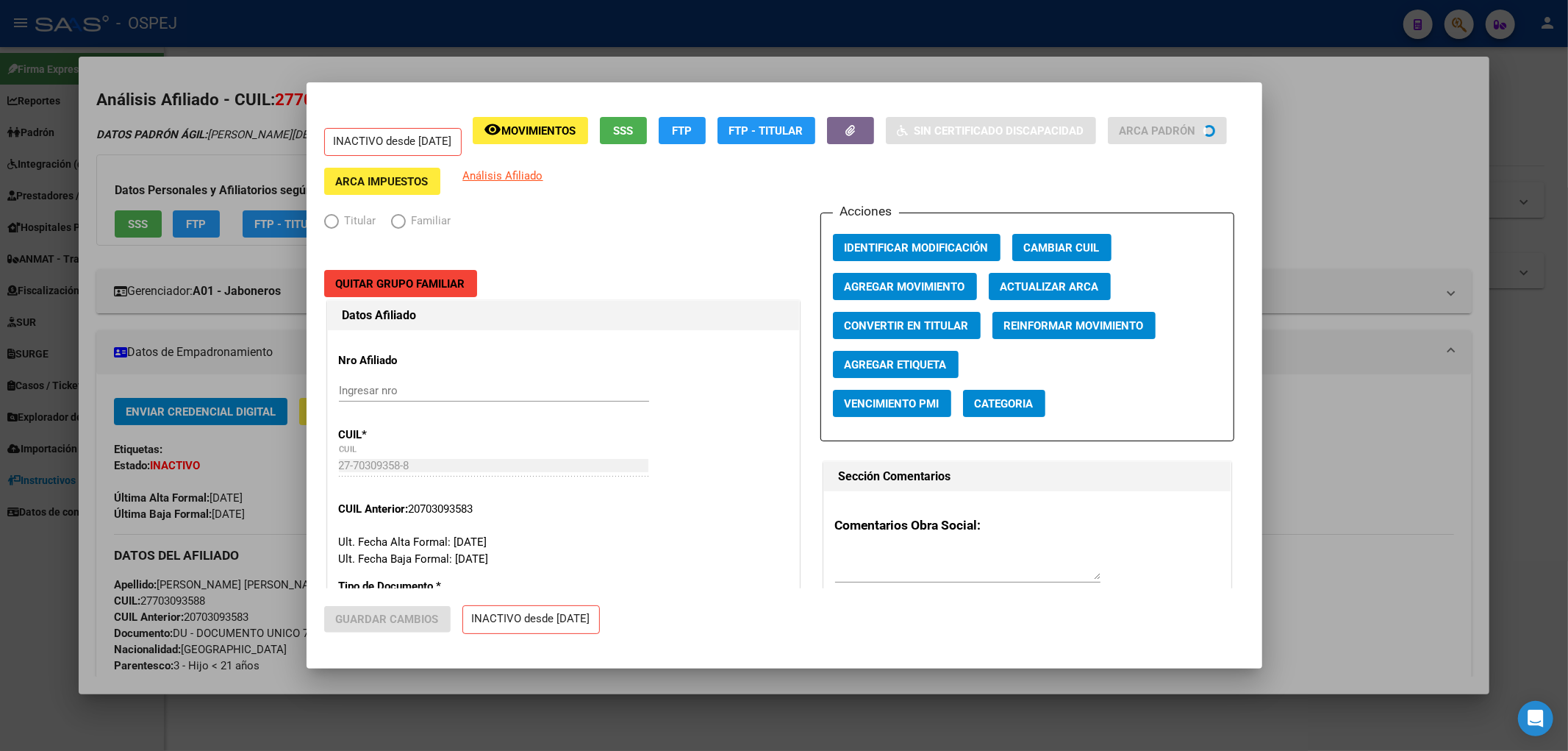
radio input "true"
type input "30-70798632-4"
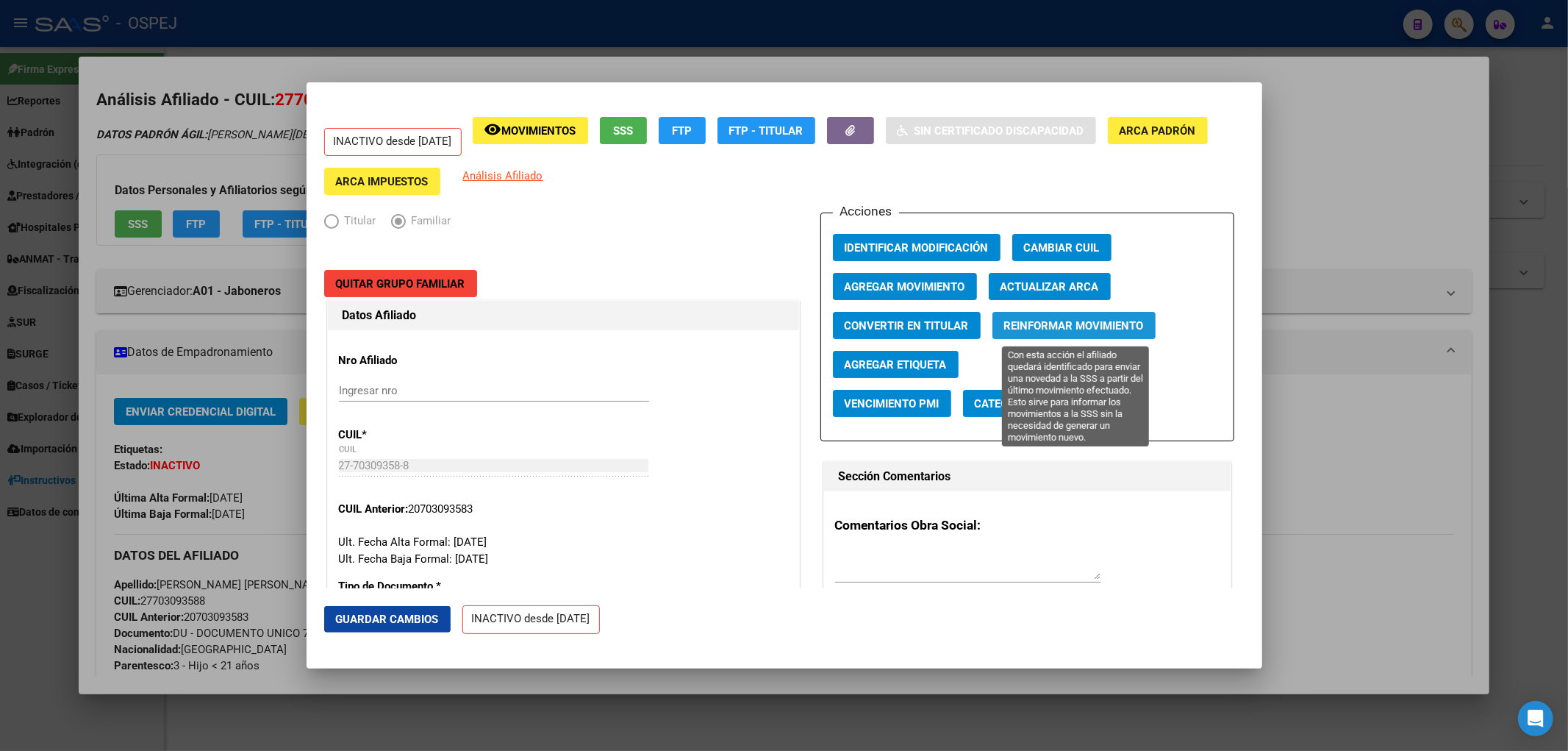
click at [1074, 328] on span "Reinformar Movimiento" at bounding box center [1074, 326] width 139 height 13
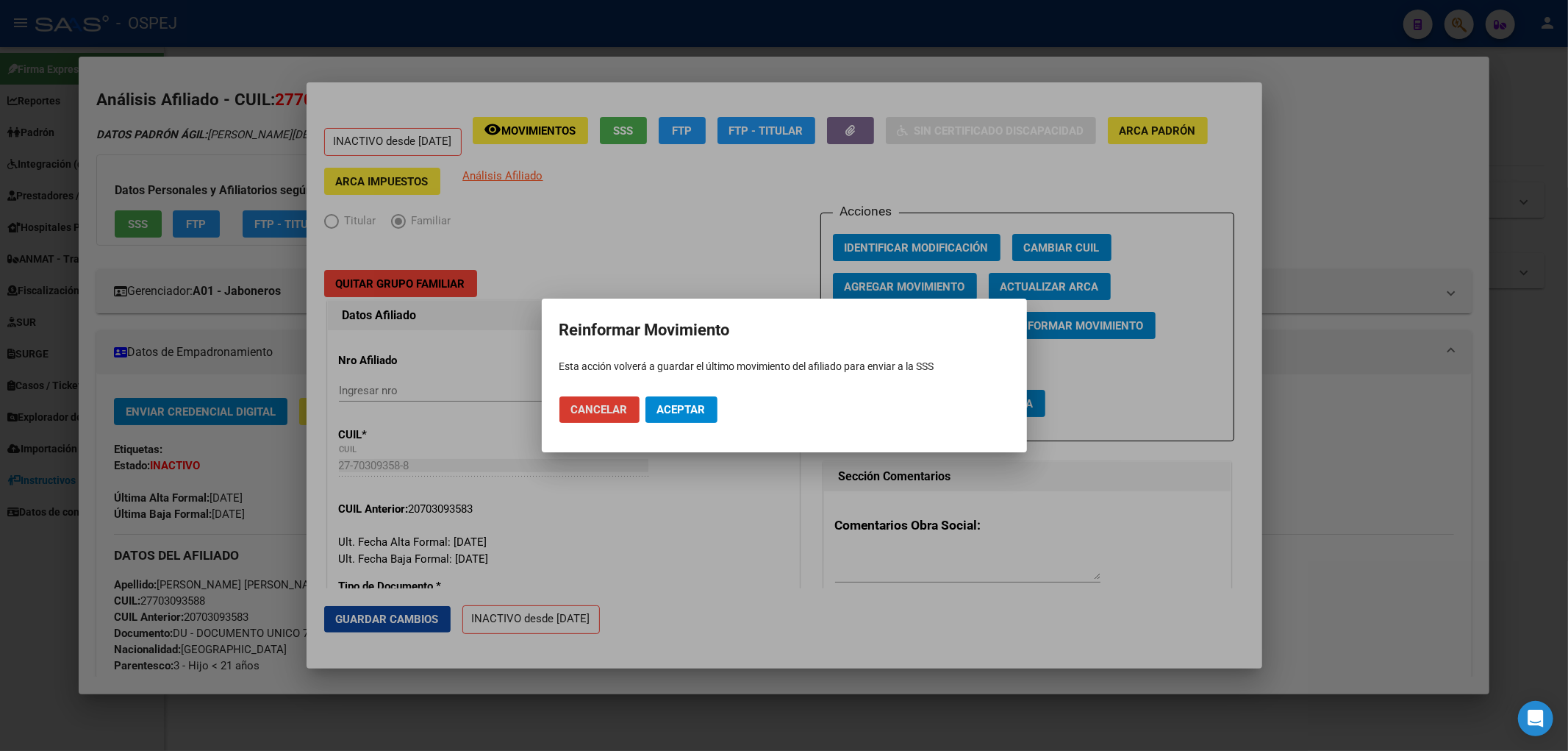
click at [765, 484] on div at bounding box center [784, 375] width 1568 height 751
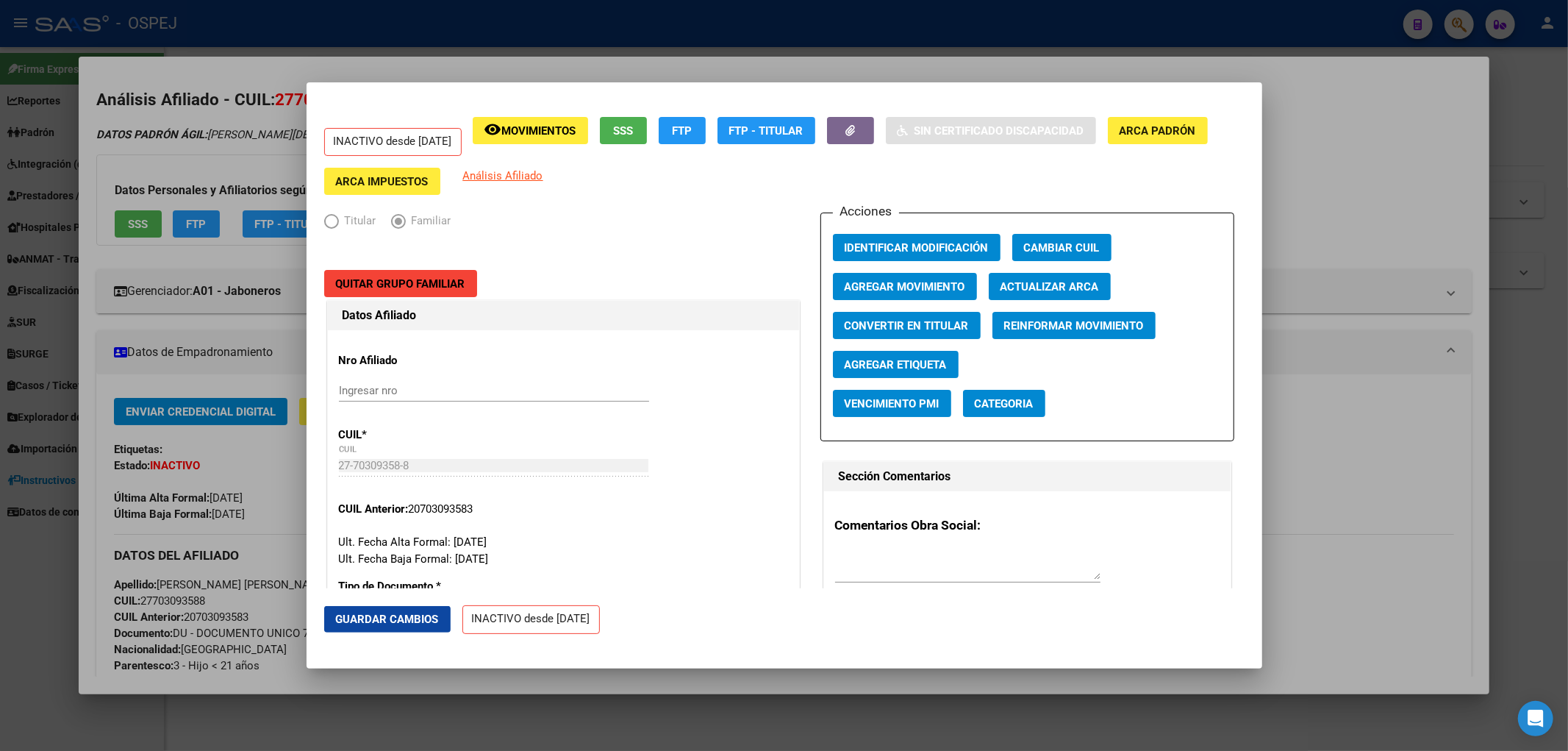
click at [949, 295] on button "Agregar Movimiento" at bounding box center [905, 286] width 144 height 27
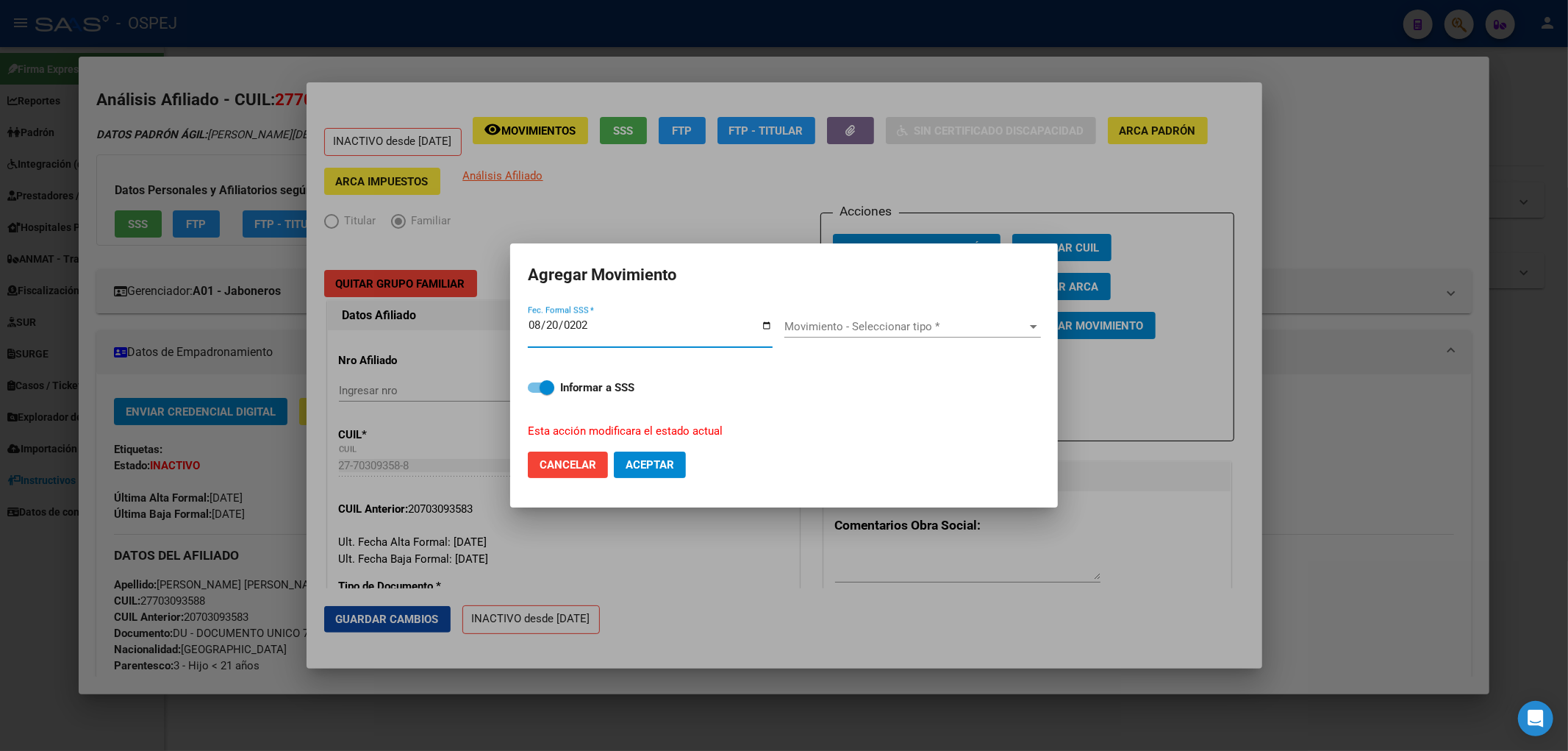
type input "2025-08-20"
click at [850, 336] on div "Movimiento - Seleccionar tipo * Movimiento - Seleccionar tipo *" at bounding box center [913, 326] width 256 height 22
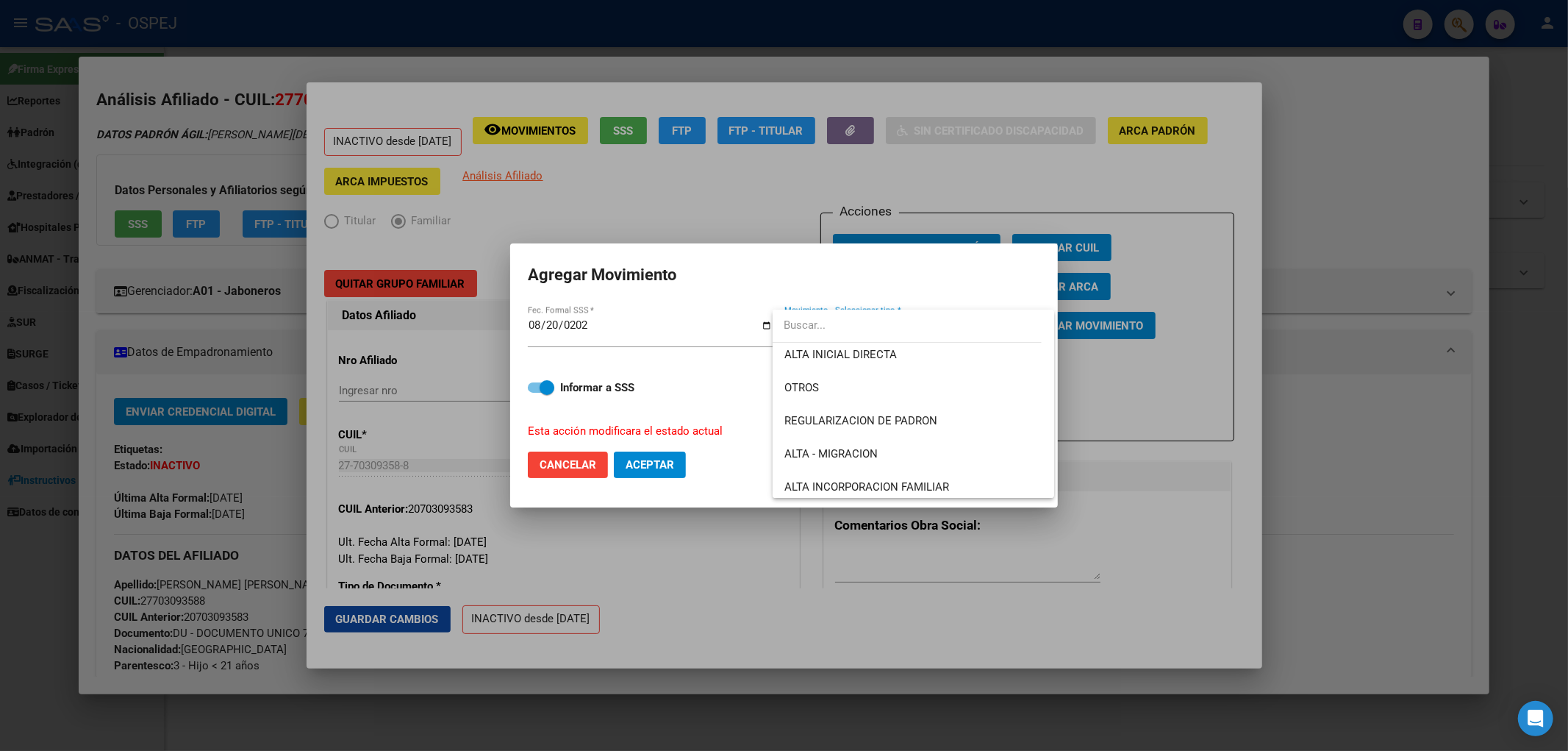
scroll to position [107, 0]
click at [948, 420] on span "REGULARIZACION DE PADRON" at bounding box center [913, 418] width 258 height 33
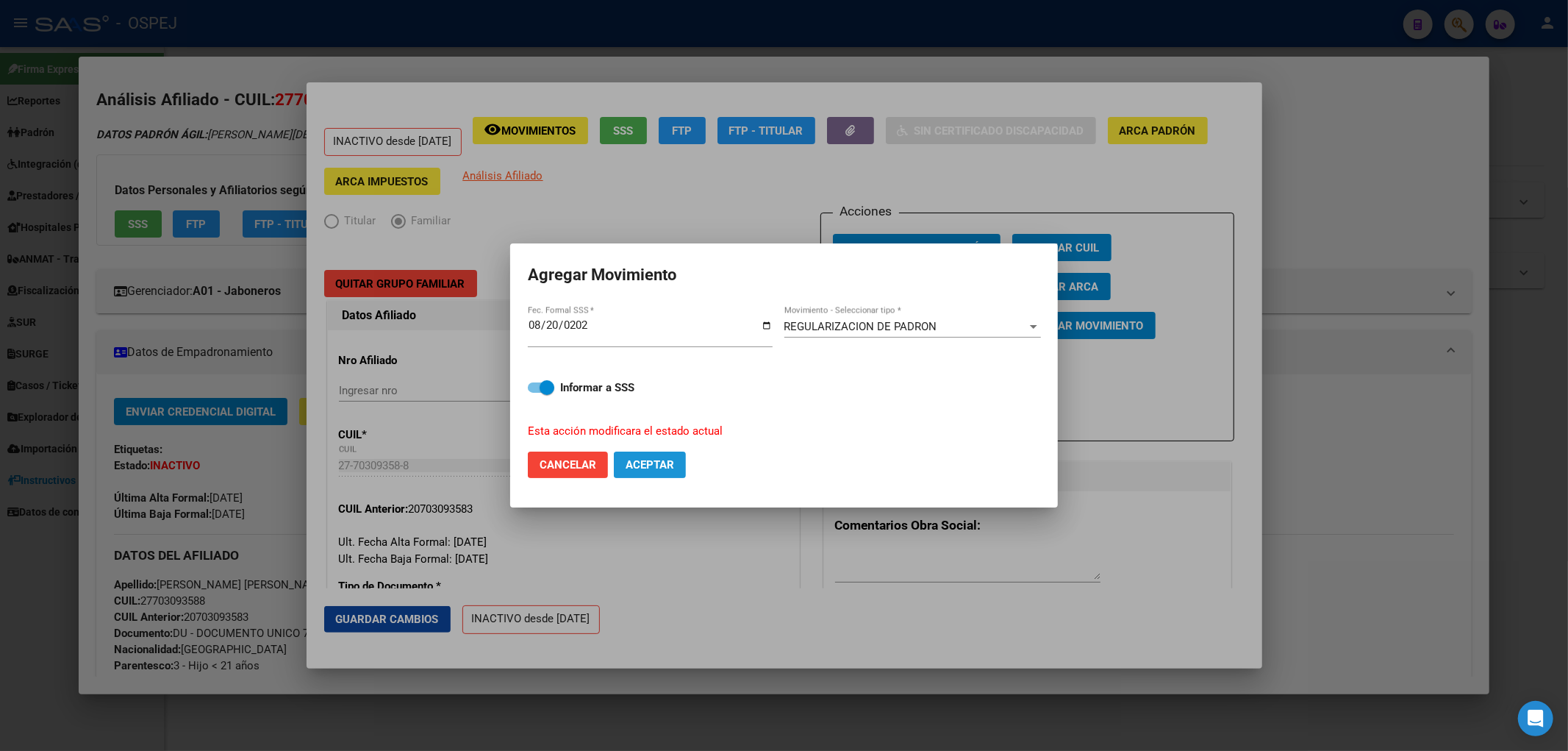
click at [645, 469] on span "Aceptar" at bounding box center [650, 464] width 48 height 13
checkbox input "false"
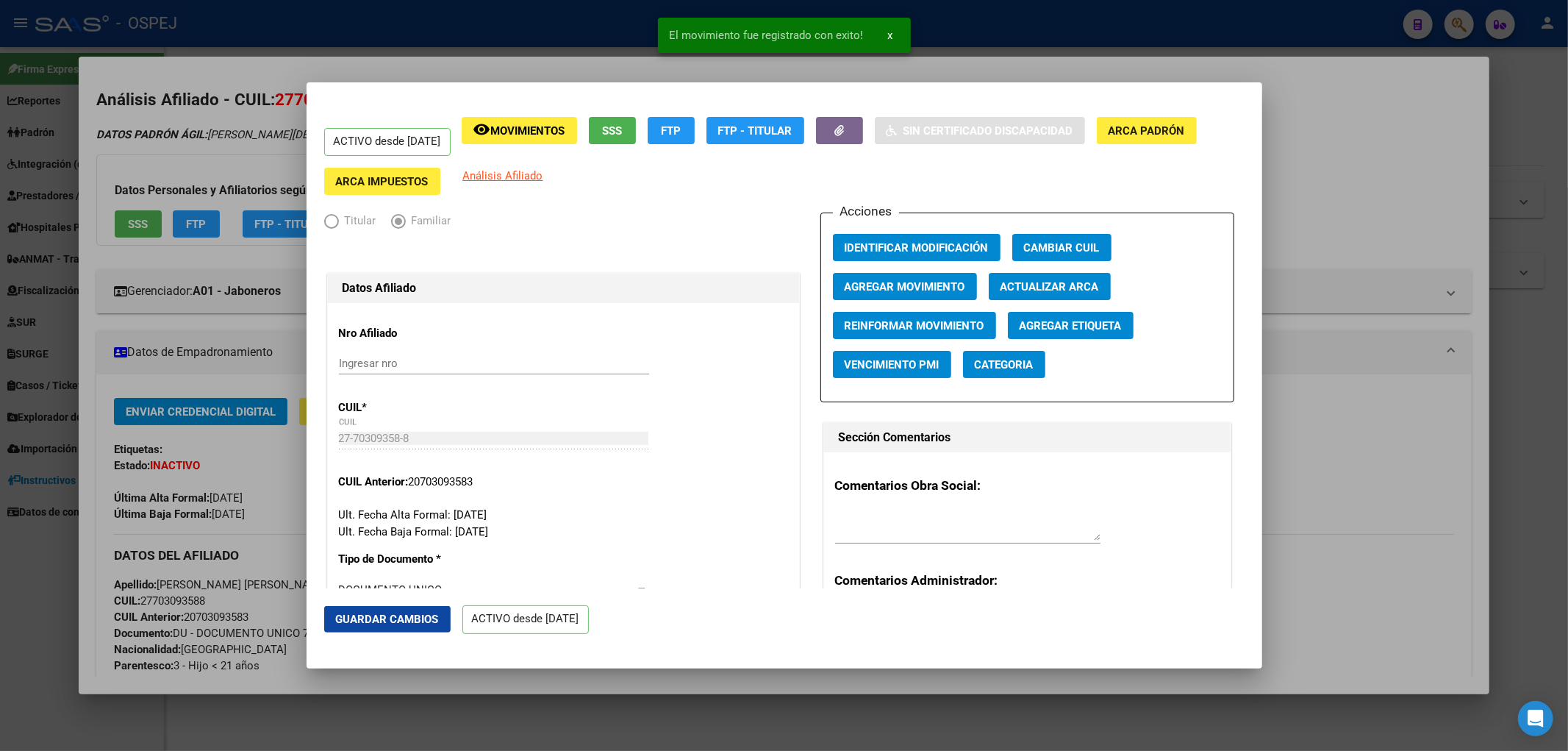
click at [195, 225] on div at bounding box center [784, 375] width 1568 height 751
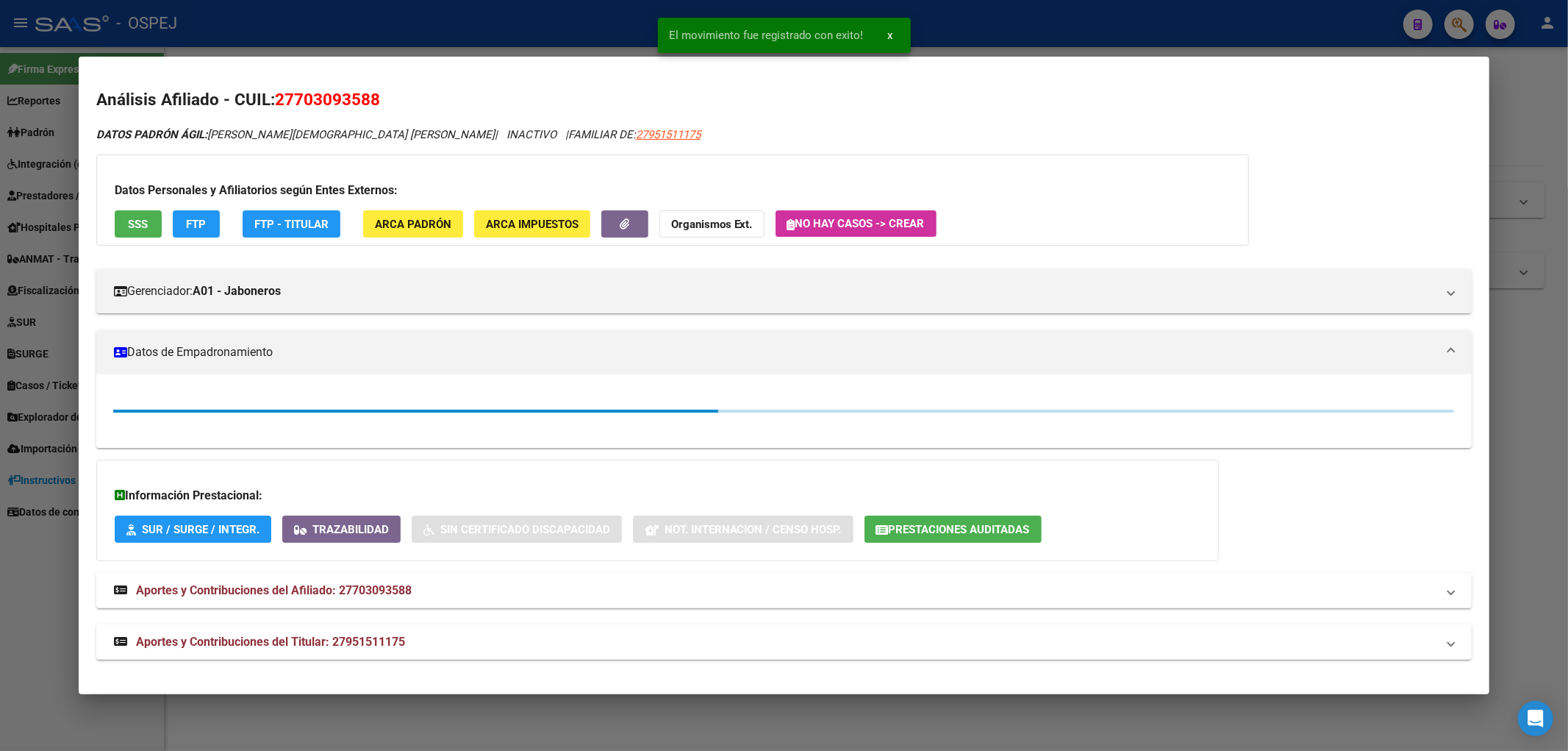
drag, startPoint x: 203, startPoint y: 144, endPoint x: 238, endPoint y: 120, distance: 42.4
click at [208, 142] on div "DATOS PADRÓN ÁGIL: BOGADO BRITEZ NOAH BENJAMIN | INACTIVO | FAMILIAR DE: 279515…" at bounding box center [784, 393] width 1377 height 534
